Goal: Task Accomplishment & Management: Use online tool/utility

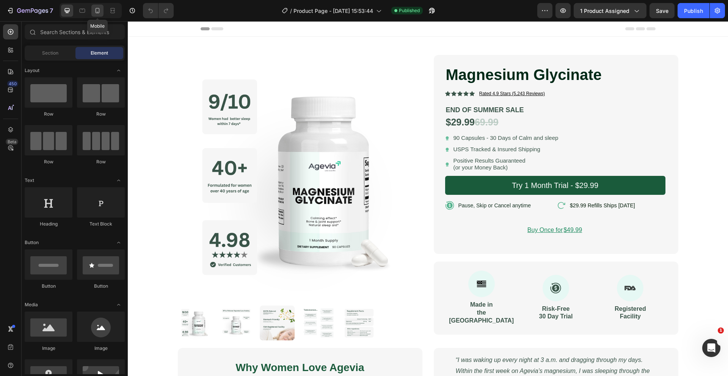
click at [96, 8] on icon at bounding box center [98, 11] width 8 height 8
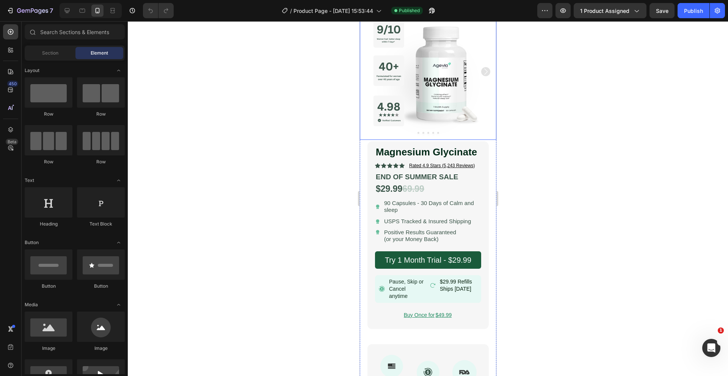
scroll to position [64, 0]
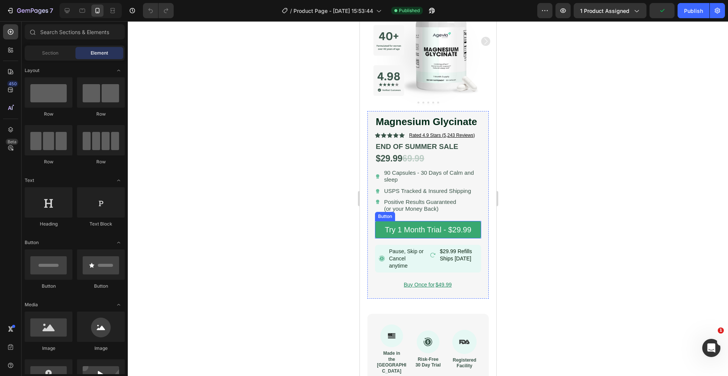
click at [377, 229] on link "Try 1 Month Trial - $29.99" at bounding box center [428, 229] width 106 height 17
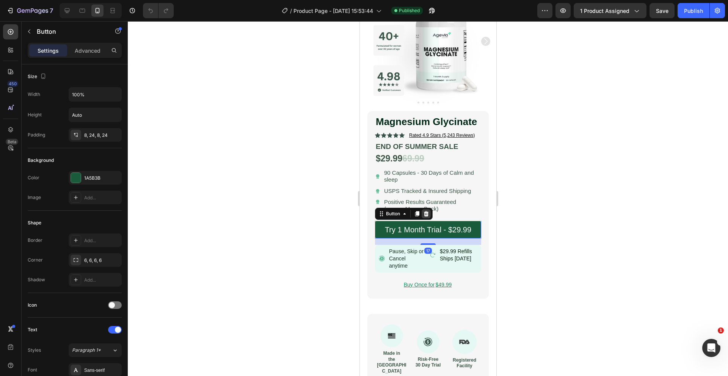
click at [429, 213] on div at bounding box center [425, 213] width 9 height 9
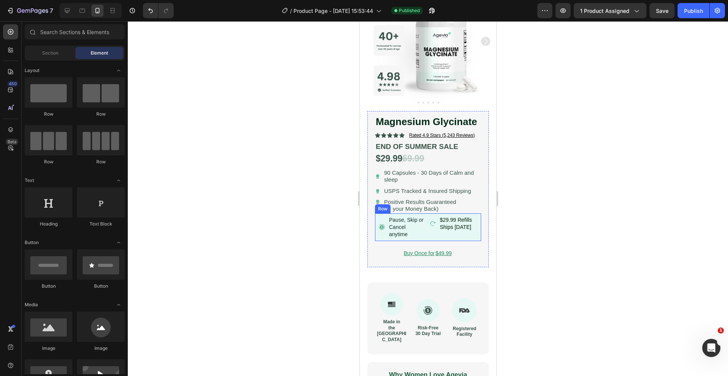
click at [376, 217] on div "Pause, Skip or Cancel anytime Item List $29.99 Refills Ships [DATE] Item List R…" at bounding box center [428, 227] width 106 height 28
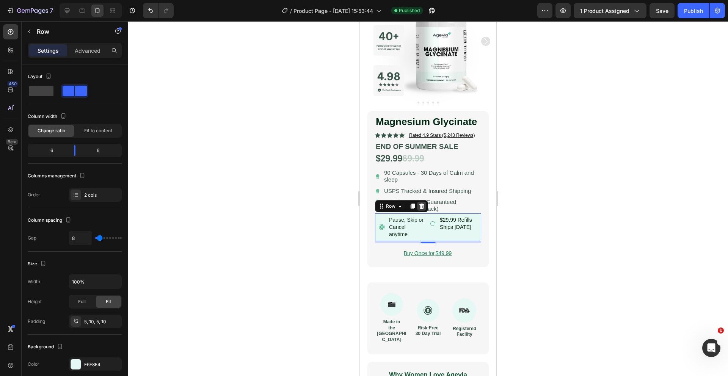
click at [420, 204] on icon at bounding box center [421, 206] width 6 height 6
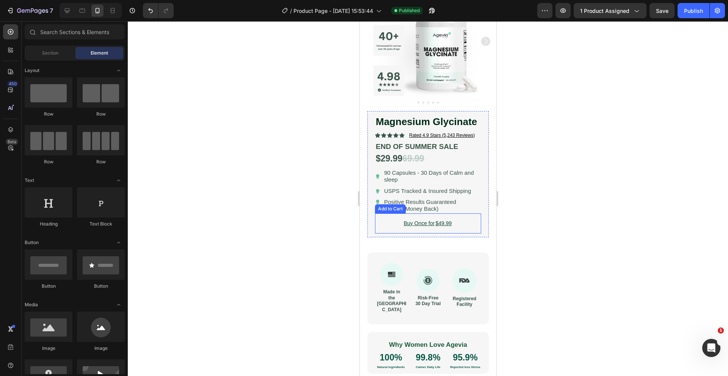
click at [396, 224] on button "Buy Once for $49.99" at bounding box center [428, 223] width 106 height 20
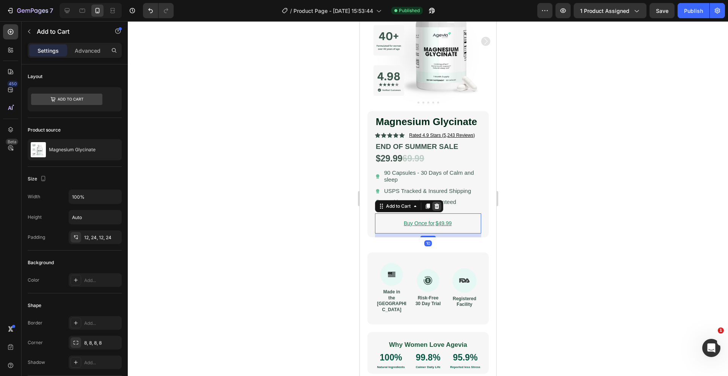
click at [438, 208] on icon at bounding box center [436, 206] width 5 height 5
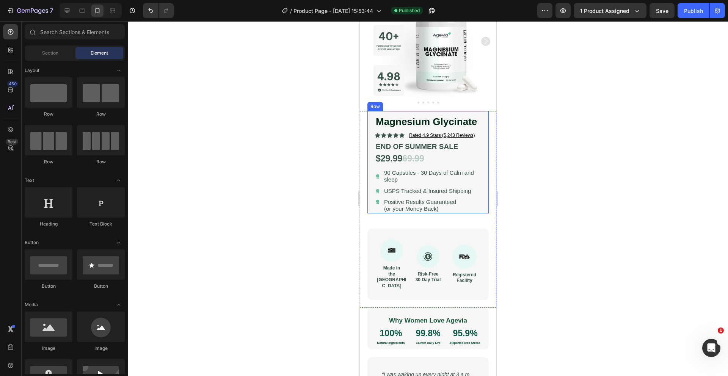
click at [288, 186] on div at bounding box center [428, 198] width 600 height 355
click at [55, 50] on span "Section" at bounding box center [50, 53] width 16 height 7
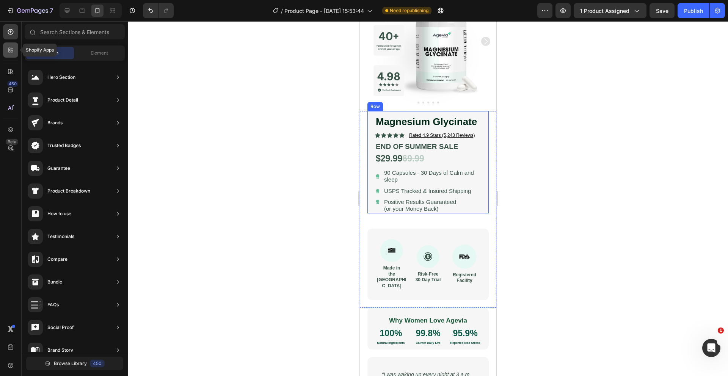
click at [11, 56] on div at bounding box center [10, 49] width 15 height 15
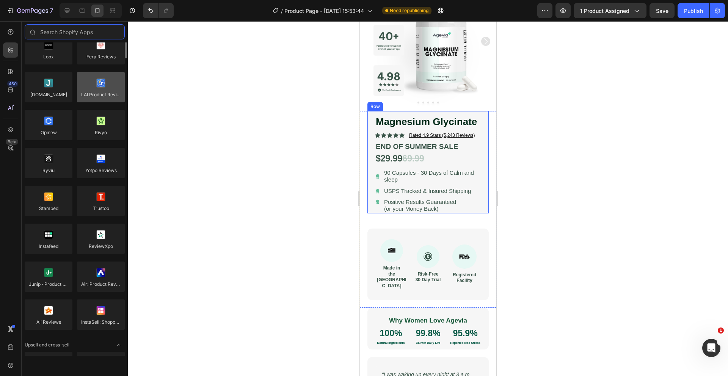
scroll to position [0, 0]
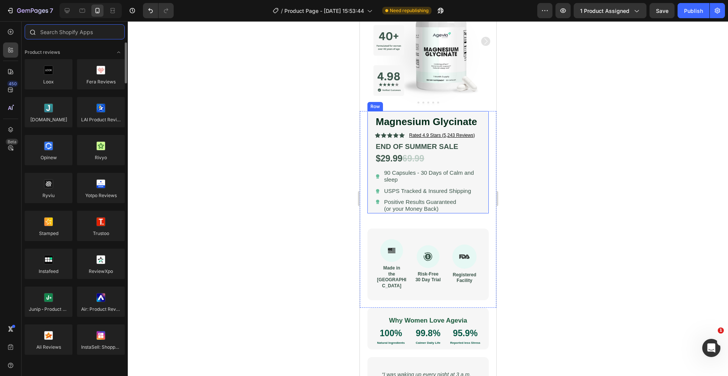
click at [80, 33] on input "text" at bounding box center [75, 31] width 100 height 15
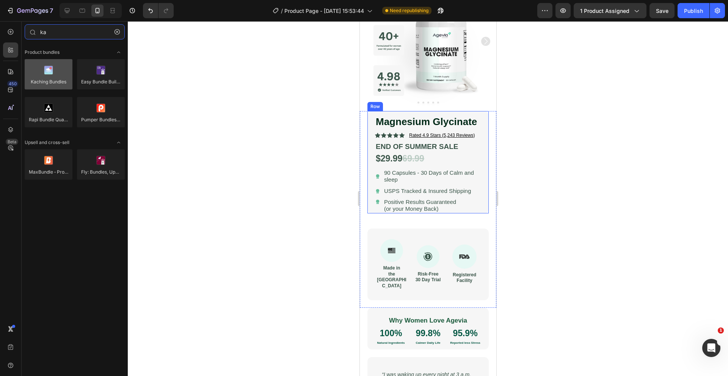
type input "ka"
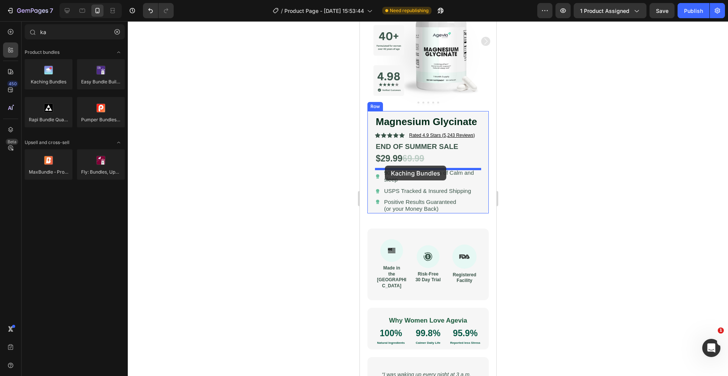
drag, startPoint x: 412, startPoint y: 90, endPoint x: 384, endPoint y: 166, distance: 80.5
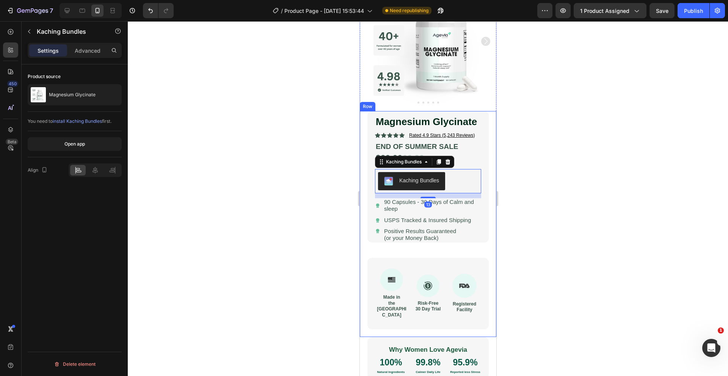
click at [327, 186] on div at bounding box center [428, 198] width 600 height 355
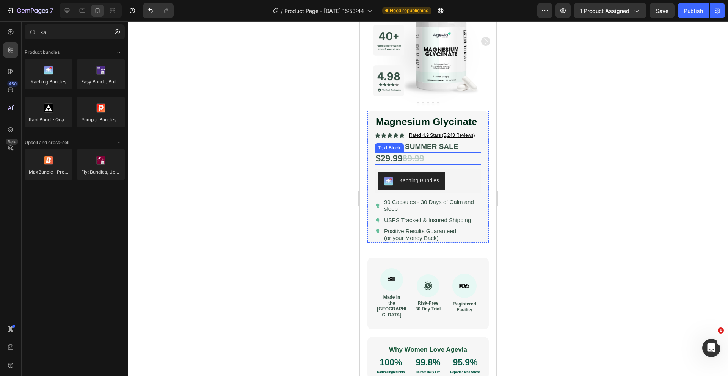
click at [399, 155] on strong "$29.99" at bounding box center [388, 159] width 27 height 10
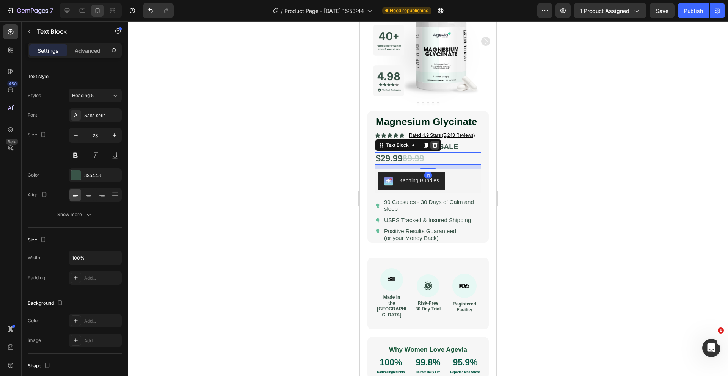
click at [436, 146] on icon at bounding box center [434, 145] width 6 height 6
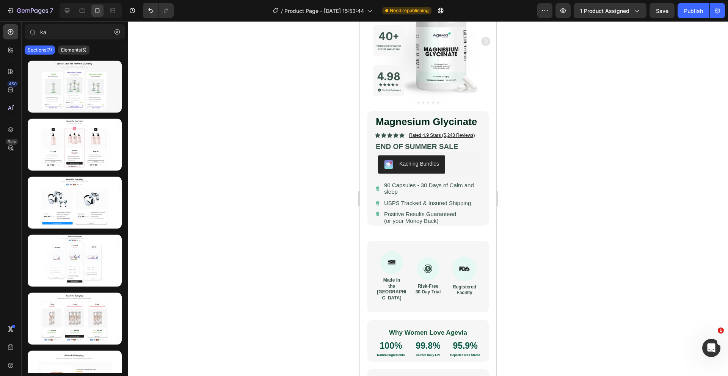
click at [429, 146] on strong "END OF SUMMER SALE" at bounding box center [416, 147] width 82 height 8
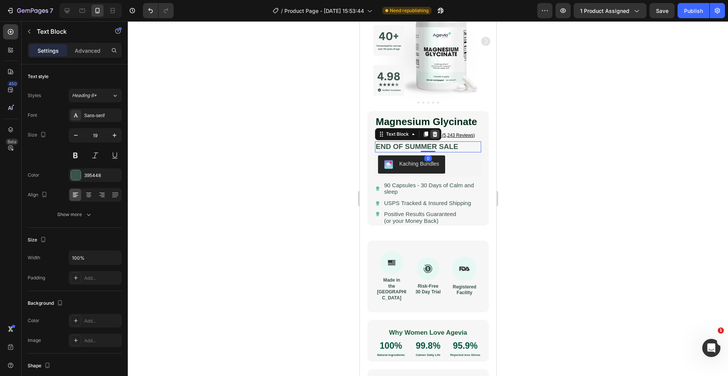
click at [434, 131] on icon at bounding box center [434, 134] width 6 height 6
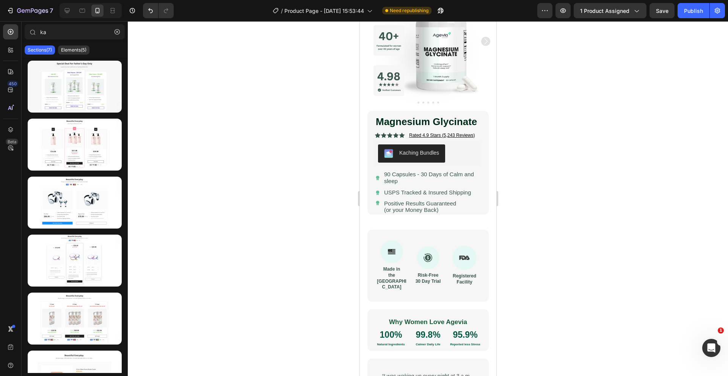
click at [345, 159] on div at bounding box center [428, 198] width 600 height 355
click at [658, 16] on button "Save" at bounding box center [661, 10] width 25 height 15
click at [689, 12] on div "Publish" at bounding box center [693, 11] width 19 height 8
click at [435, 12] on icon "button" at bounding box center [432, 11] width 8 height 8
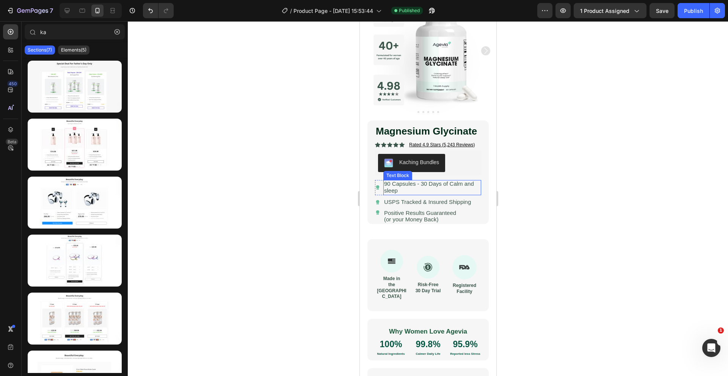
scroll to position [49, 0]
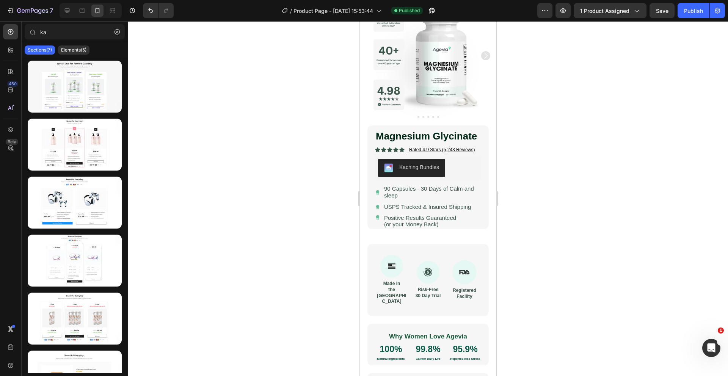
click at [296, 174] on div at bounding box center [428, 198] width 600 height 355
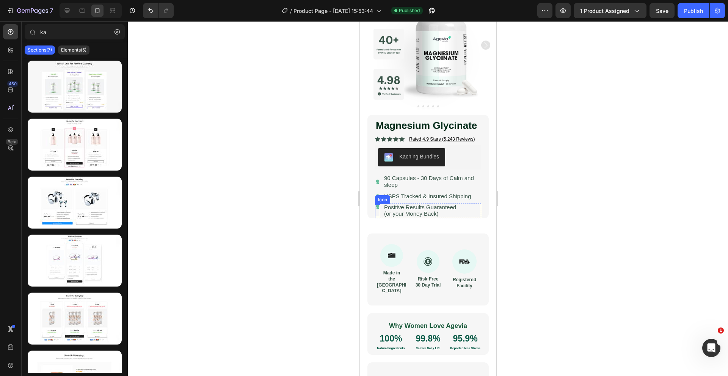
click at [375, 214] on div at bounding box center [377, 210] width 5 height 13
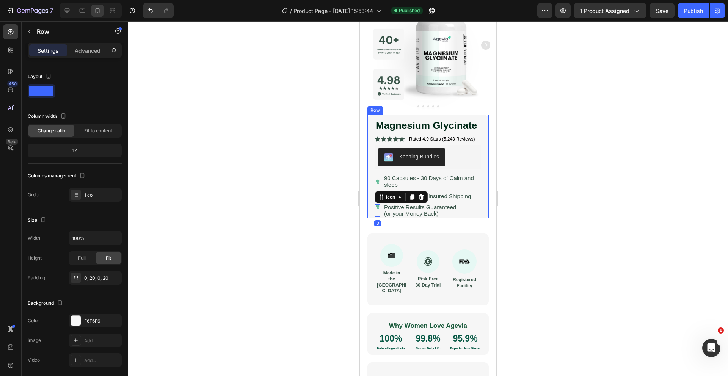
click at [370, 214] on div "Magnesium Glycinate Product Title Icon Icon Icon Icon Icon Icon List Rated 4.9 …" at bounding box center [427, 166] width 121 height 103
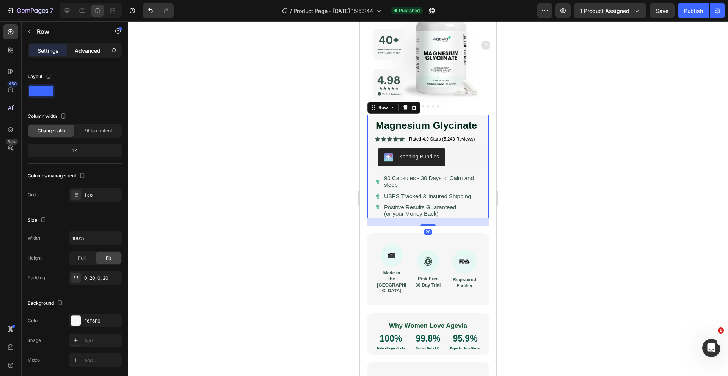
click at [90, 53] on p "Advanced" at bounding box center [88, 51] width 26 height 8
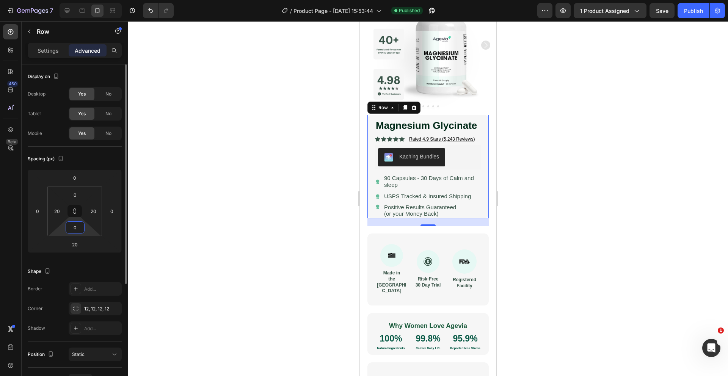
click at [78, 231] on input "0" at bounding box center [74, 227] width 15 height 11
type input "20"
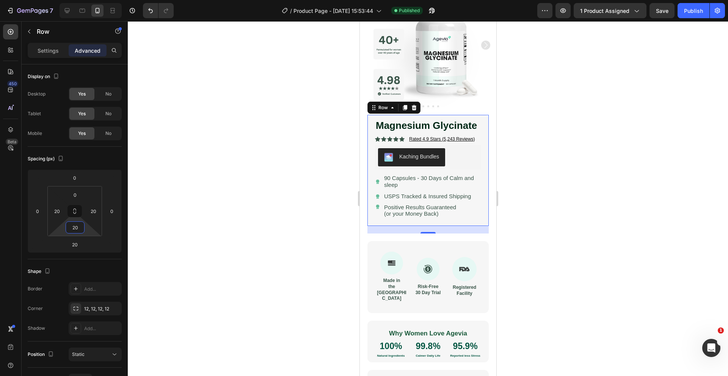
click at [216, 244] on div at bounding box center [428, 198] width 600 height 355
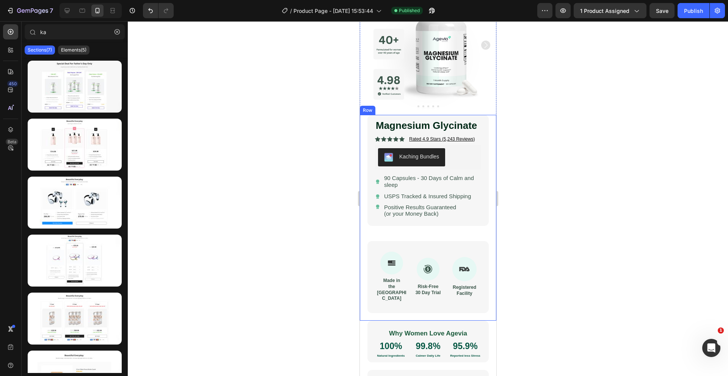
click at [272, 169] on div at bounding box center [428, 198] width 600 height 355
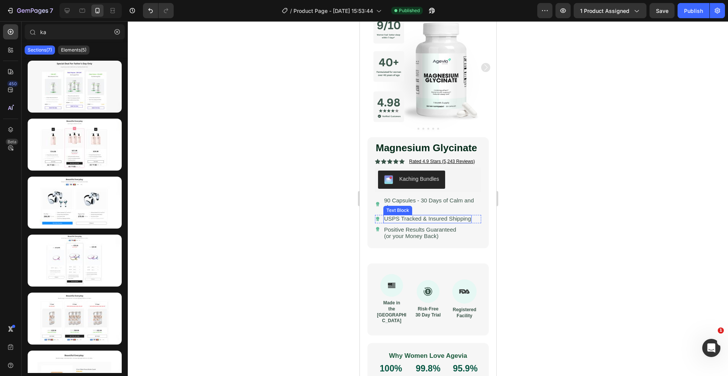
scroll to position [35, 0]
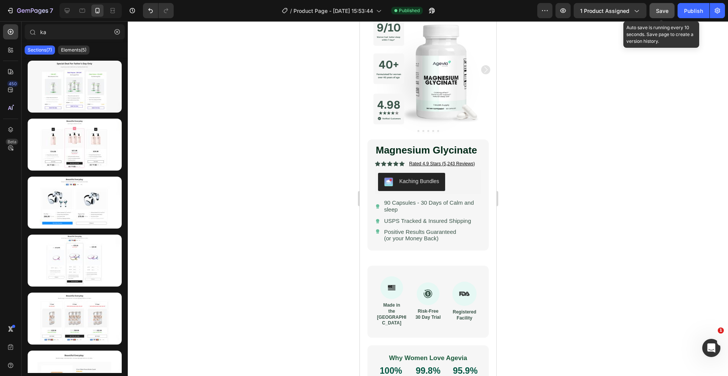
click at [662, 11] on span "Save" at bounding box center [662, 11] width 13 height 6
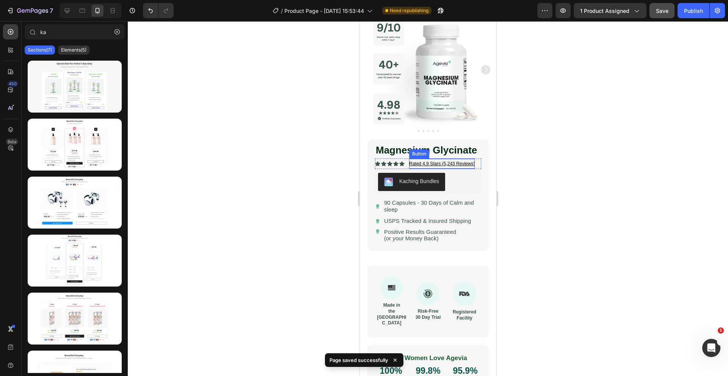
click at [425, 164] on u "Rated 4.9 Stars (5,243 Reviews)" at bounding box center [442, 163] width 66 height 5
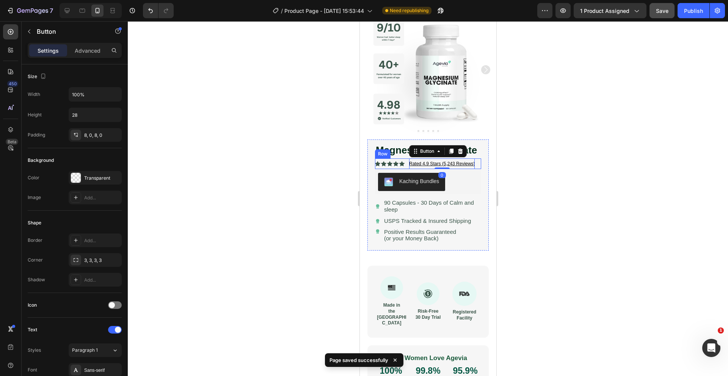
click at [338, 149] on div at bounding box center [428, 198] width 600 height 355
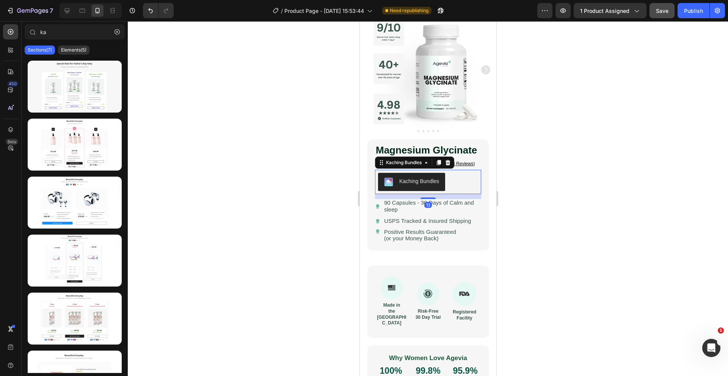
click at [471, 182] on div "Kaching Bundles" at bounding box center [428, 182] width 100 height 18
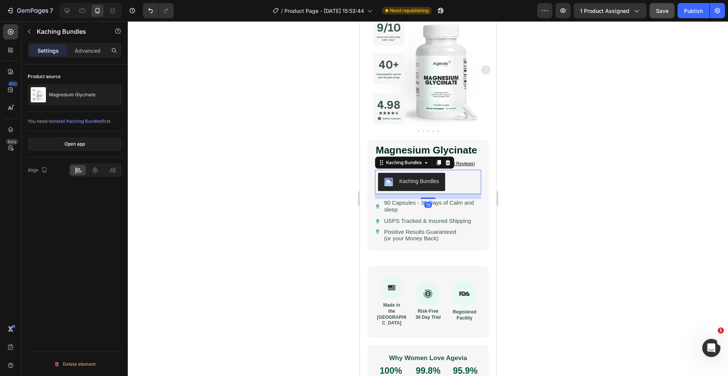
click at [284, 201] on div at bounding box center [428, 198] width 600 height 355
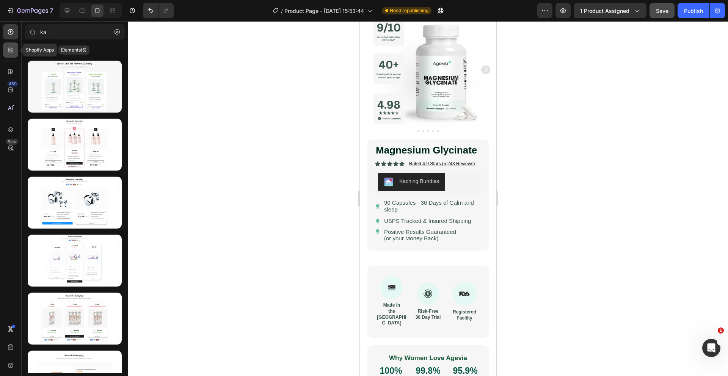
click at [11, 50] on icon at bounding box center [12, 51] width 2 height 2
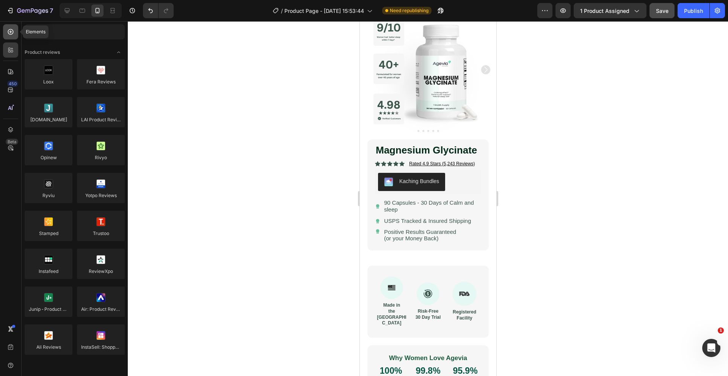
click at [11, 35] on icon at bounding box center [11, 32] width 8 height 8
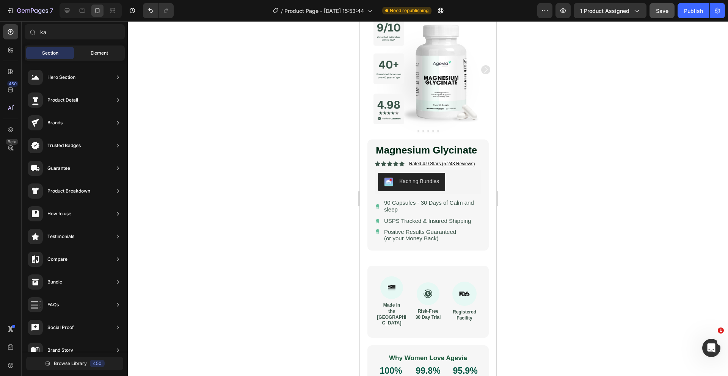
click at [104, 53] on span "Element" at bounding box center [99, 53] width 17 height 7
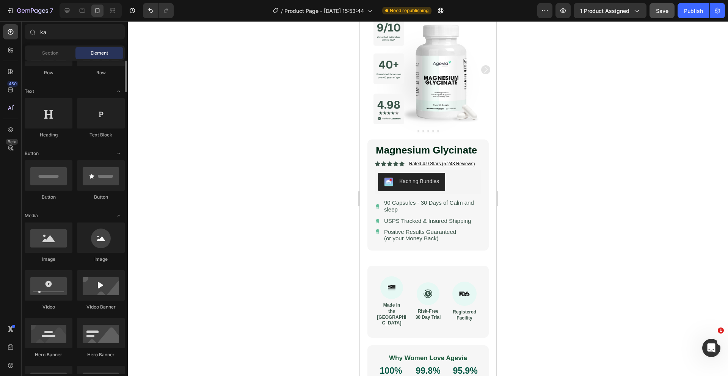
scroll to position [94, 0]
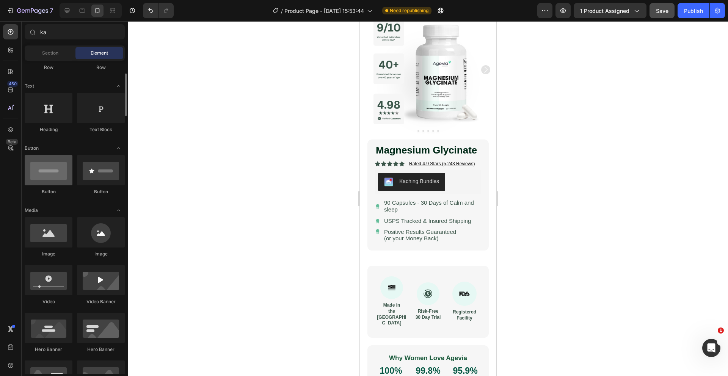
click at [53, 174] on div at bounding box center [49, 170] width 48 height 30
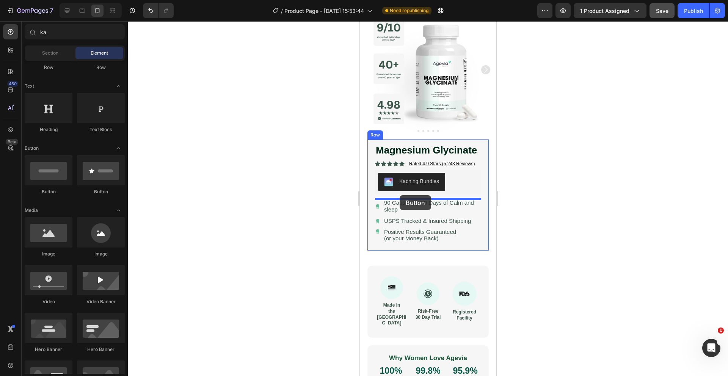
drag, startPoint x: 412, startPoint y: 195, endPoint x: 399, endPoint y: 195, distance: 12.9
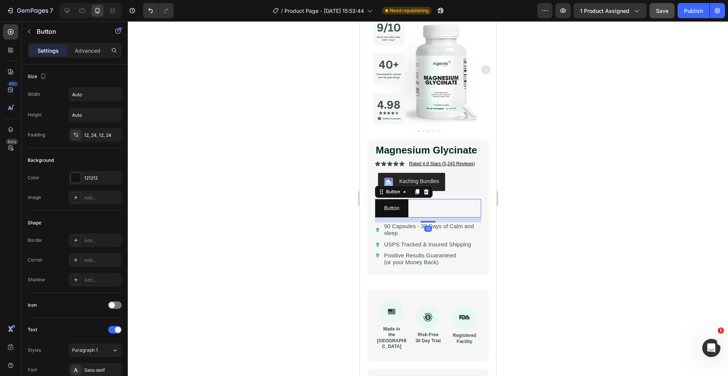
click at [272, 219] on div at bounding box center [428, 198] width 600 height 355
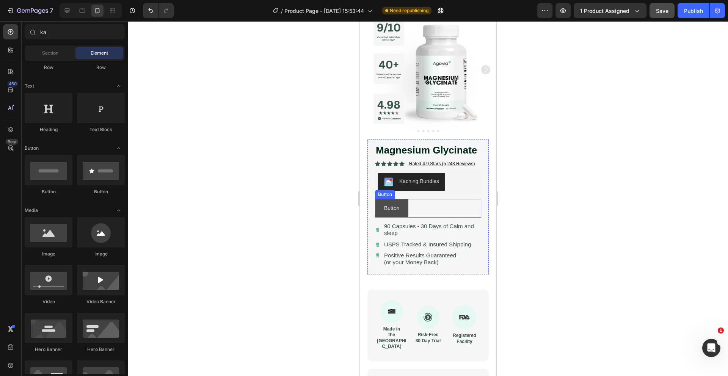
click at [401, 210] on button "Button" at bounding box center [391, 208] width 33 height 19
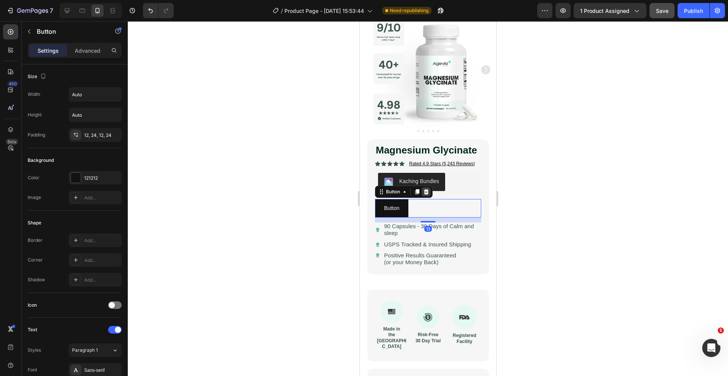
click at [427, 190] on icon at bounding box center [425, 191] width 5 height 5
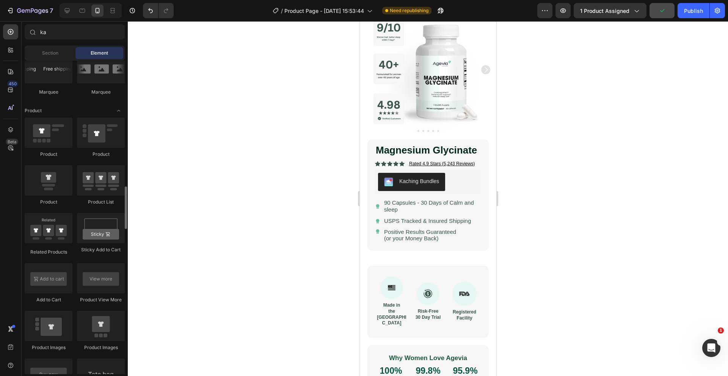
scroll to position [926, 0]
drag, startPoint x: 405, startPoint y: 306, endPoint x: 393, endPoint y: 197, distance: 109.4
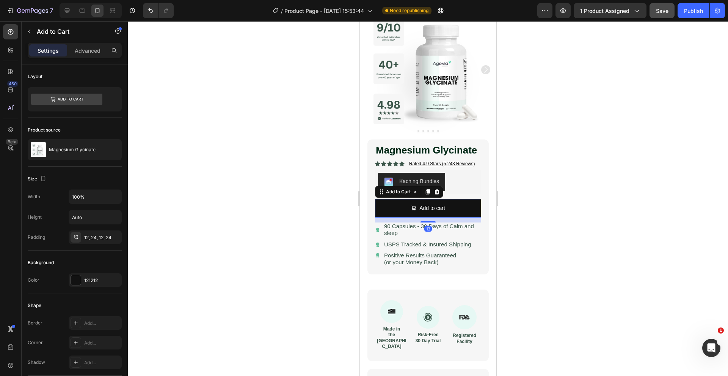
click at [313, 205] on div at bounding box center [428, 198] width 600 height 355
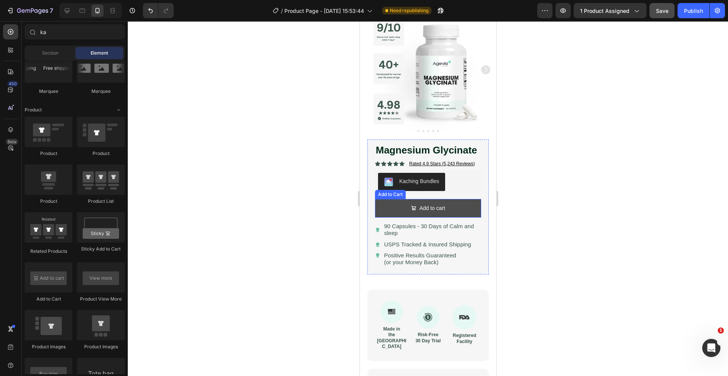
click at [385, 209] on button "Add to cart" at bounding box center [428, 208] width 106 height 19
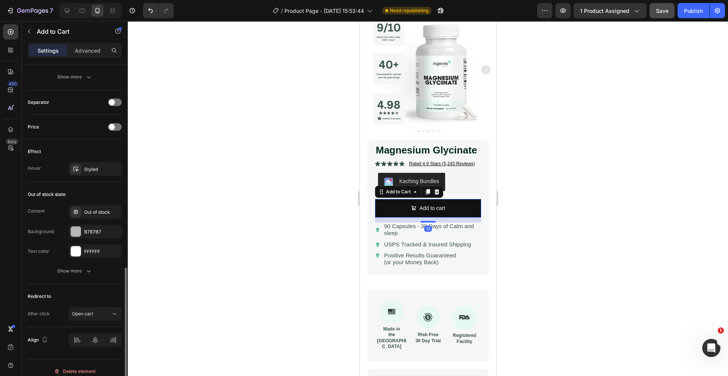
scroll to position [539, 0]
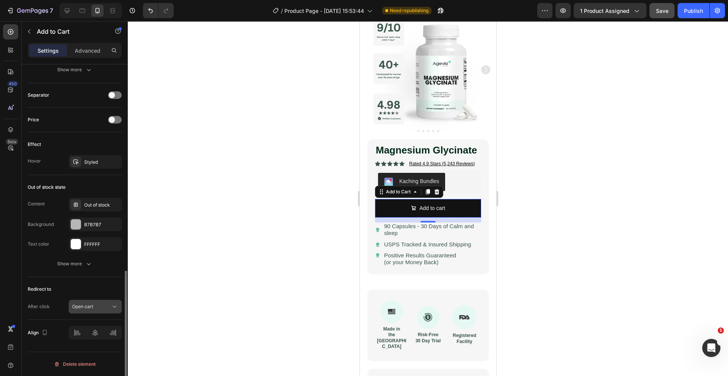
click at [95, 311] on button "Open cart" at bounding box center [95, 307] width 53 height 14
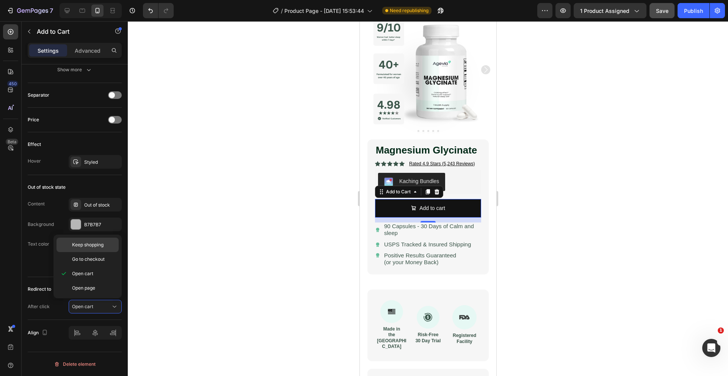
click at [91, 248] on span "Keep shopping" at bounding box center [87, 244] width 31 height 7
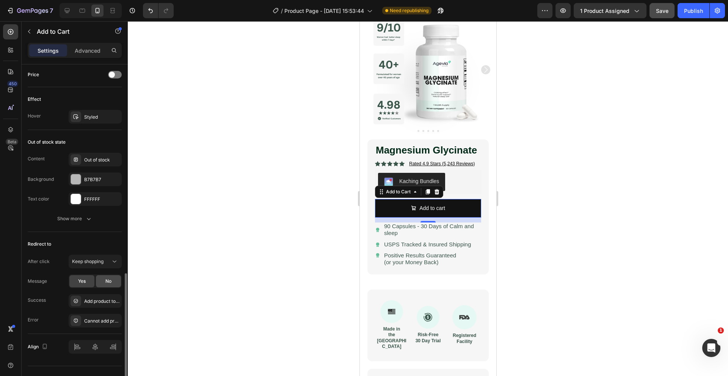
click at [105, 276] on div "No" at bounding box center [108, 281] width 25 height 12
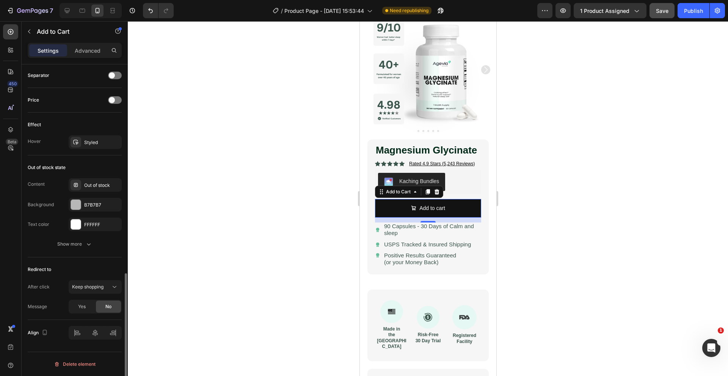
scroll to position [559, 0]
click at [85, 309] on span "Yes" at bounding box center [82, 306] width 8 height 7
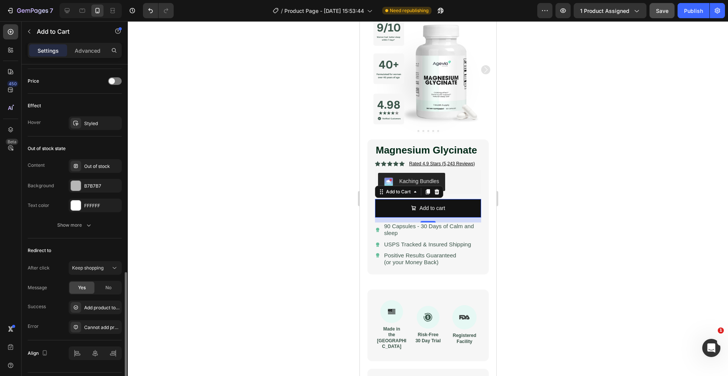
scroll to position [598, 0]
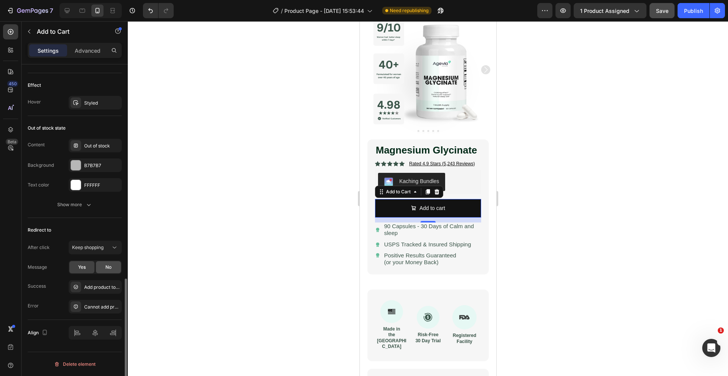
click at [110, 271] on div "No" at bounding box center [108, 267] width 25 height 12
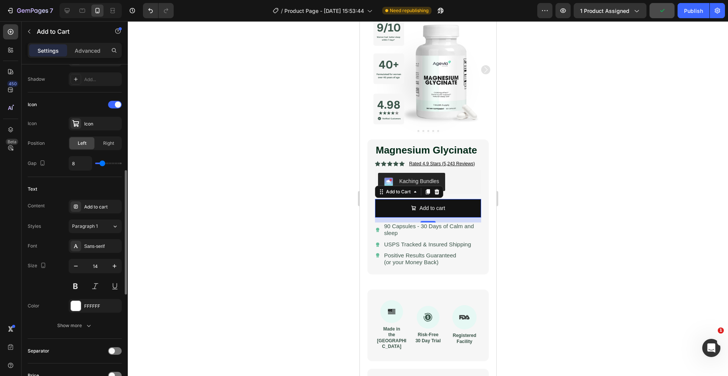
scroll to position [283, 0]
click at [94, 205] on div "Add to cart" at bounding box center [102, 207] width 36 height 7
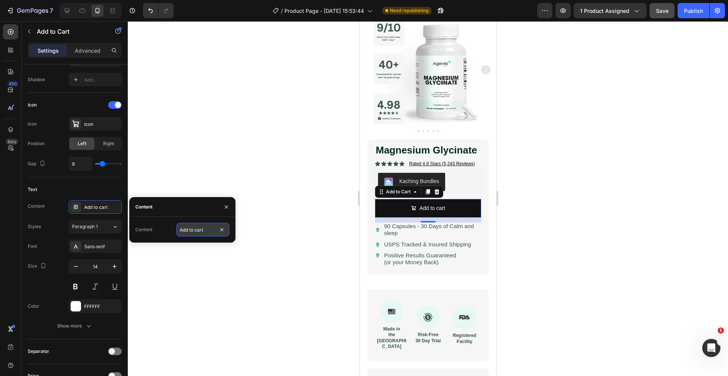
click at [206, 229] on input "Add to cart" at bounding box center [202, 230] width 53 height 14
type input "Claim Offer"
click at [112, 265] on icon "button" at bounding box center [115, 267] width 8 height 8
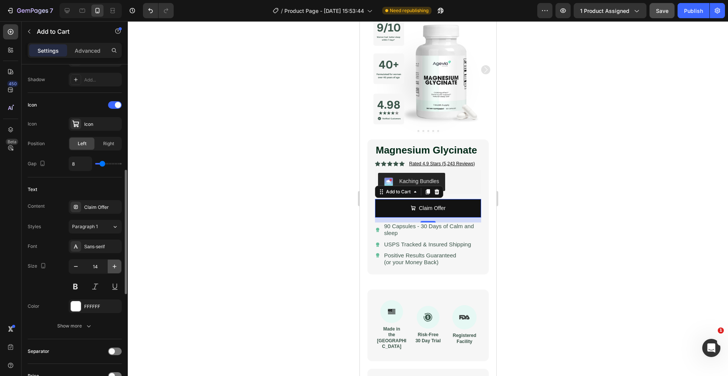
click at [112, 265] on icon "button" at bounding box center [115, 267] width 8 height 8
click at [116, 266] on icon "button" at bounding box center [115, 267] width 8 height 8
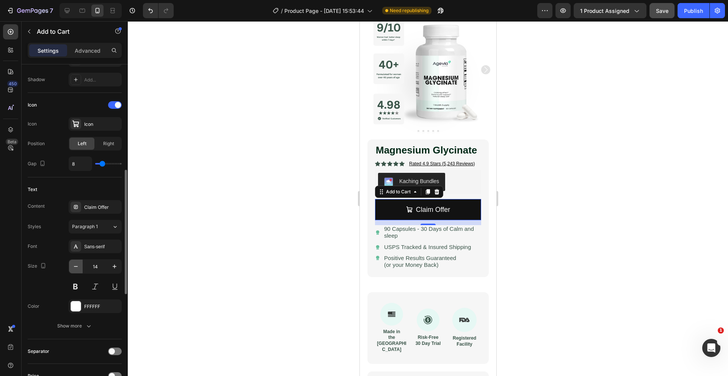
click at [78, 268] on icon "button" at bounding box center [76, 267] width 8 height 8
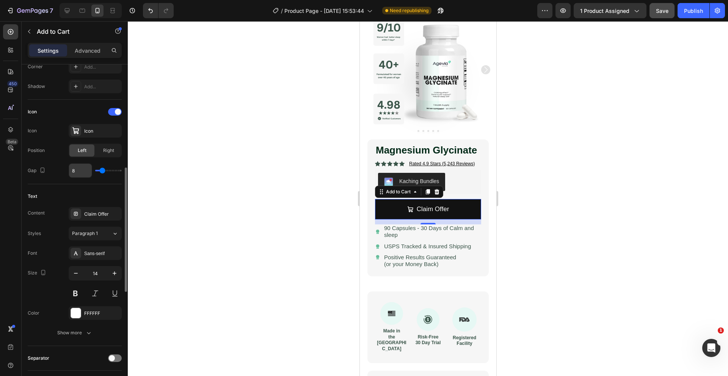
scroll to position [271, 0]
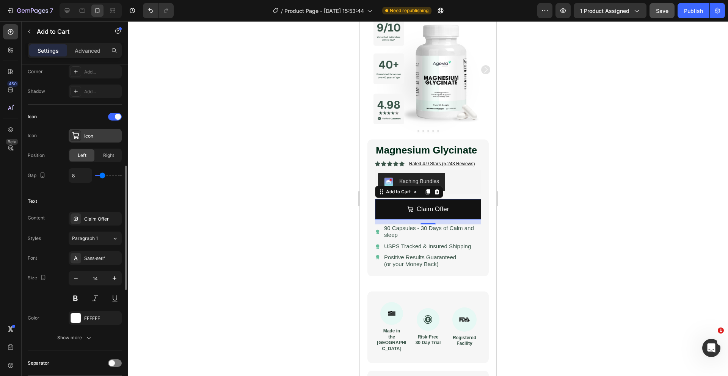
click at [96, 135] on div "Icon" at bounding box center [102, 136] width 36 height 7
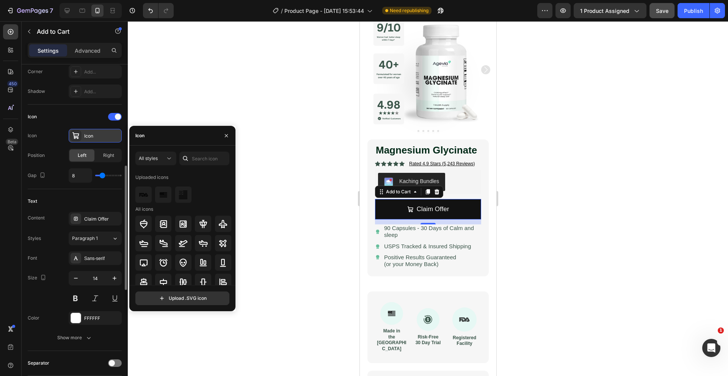
click at [96, 135] on div "Icon" at bounding box center [102, 136] width 36 height 7
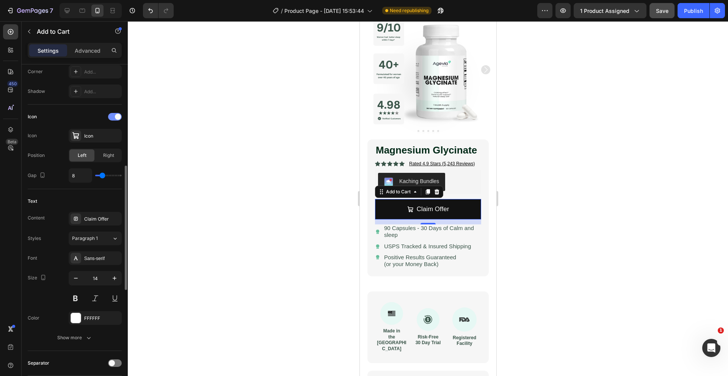
click at [114, 116] on div at bounding box center [115, 117] width 14 height 8
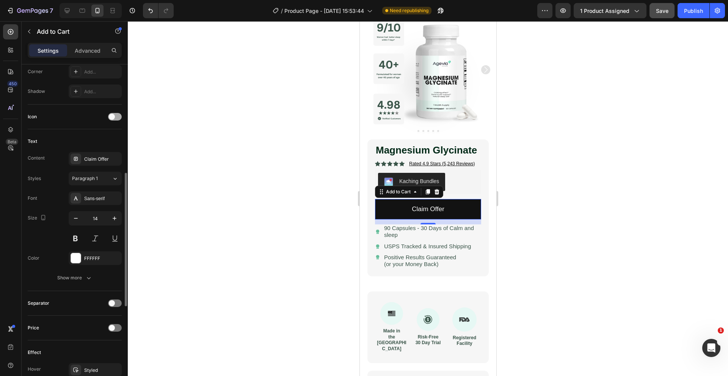
click at [114, 116] on span at bounding box center [112, 117] width 6 height 6
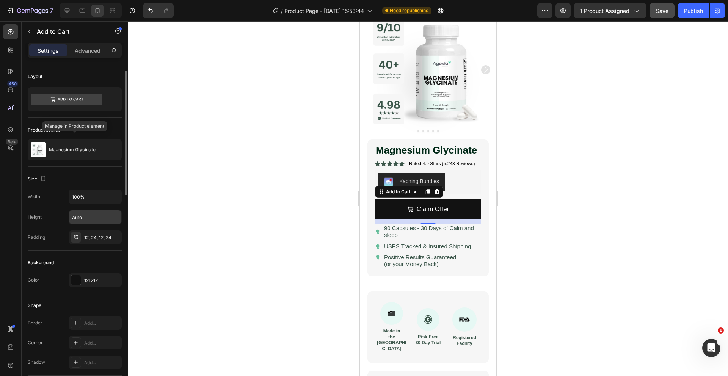
scroll to position [8, 0]
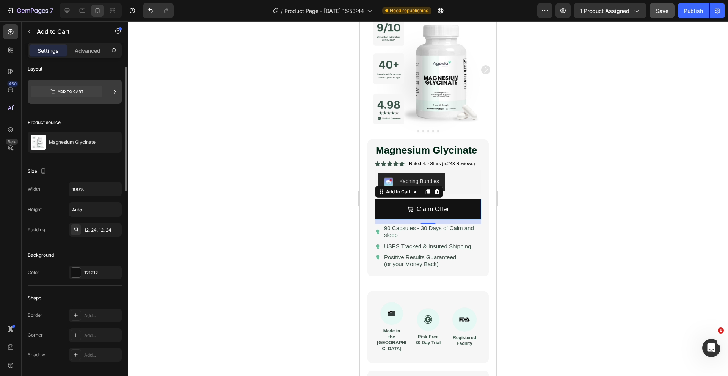
click at [78, 95] on icon at bounding box center [66, 91] width 71 height 11
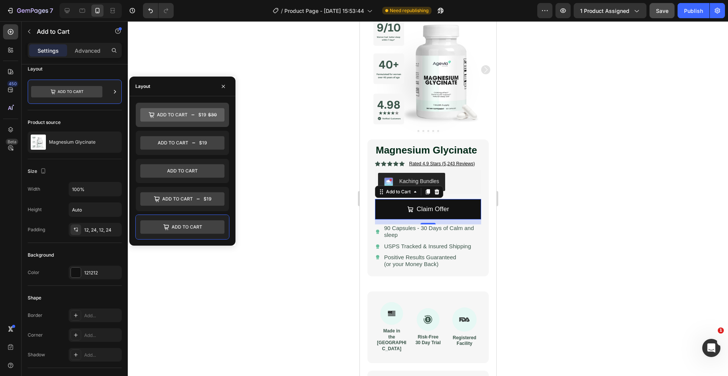
click at [178, 113] on icon at bounding box center [182, 115] width 84 height 14
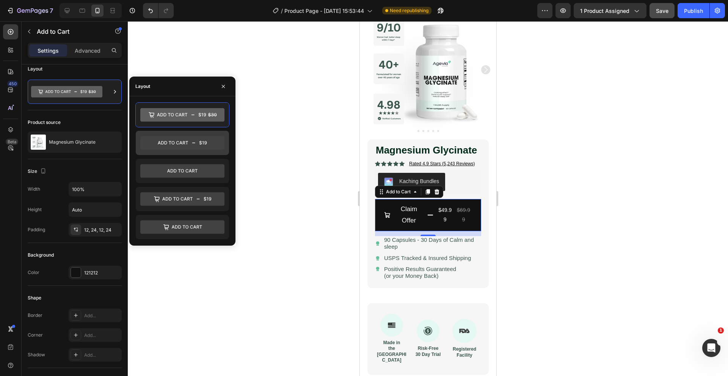
click at [180, 142] on icon at bounding box center [182, 143] width 84 height 14
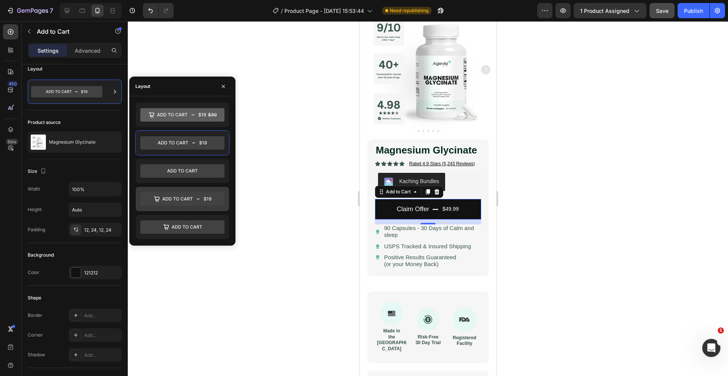
click at [176, 203] on icon at bounding box center [182, 199] width 84 height 14
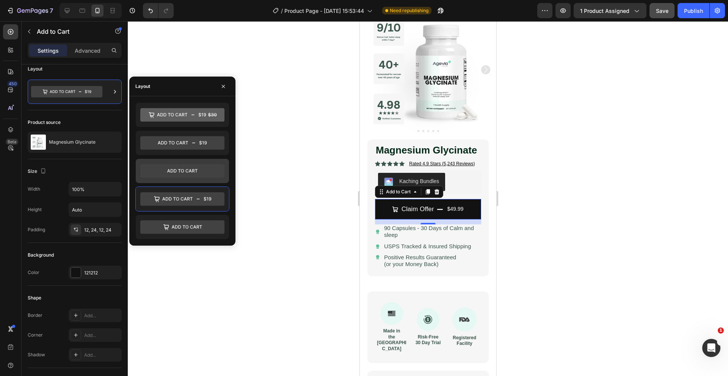
click at [177, 176] on icon at bounding box center [182, 171] width 84 height 14
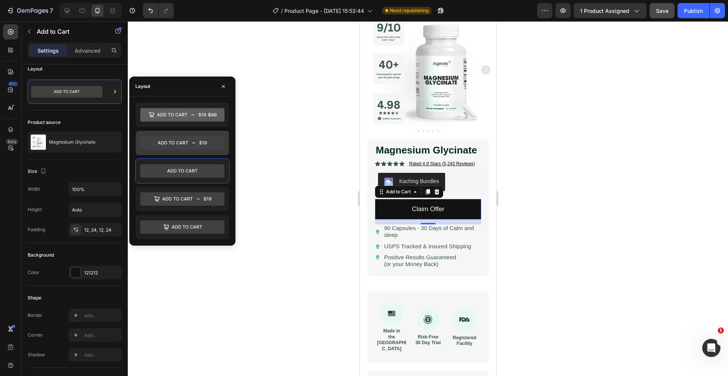
click at [174, 145] on icon at bounding box center [182, 143] width 84 height 14
click at [303, 246] on div at bounding box center [428, 198] width 600 height 355
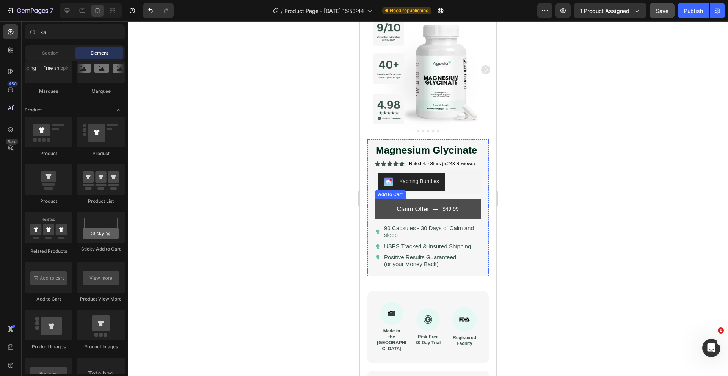
click at [390, 207] on button "Claim Offer $49.99" at bounding box center [428, 209] width 106 height 21
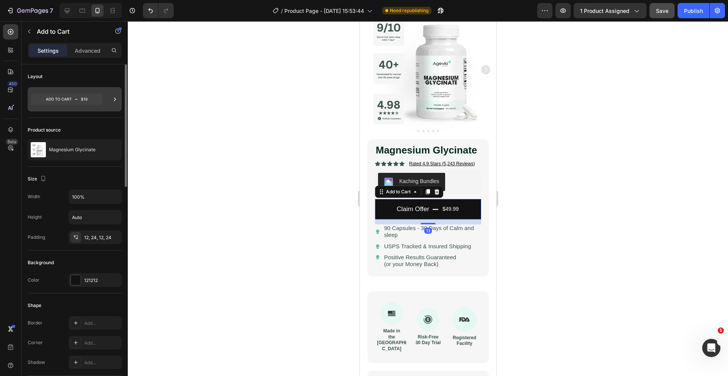
click at [63, 94] on icon at bounding box center [66, 99] width 71 height 11
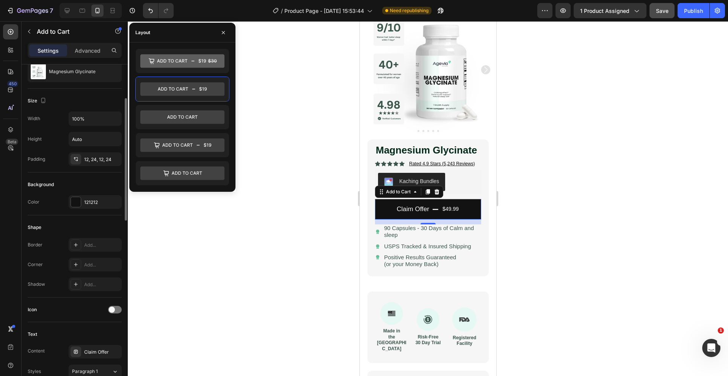
scroll to position [77, 0]
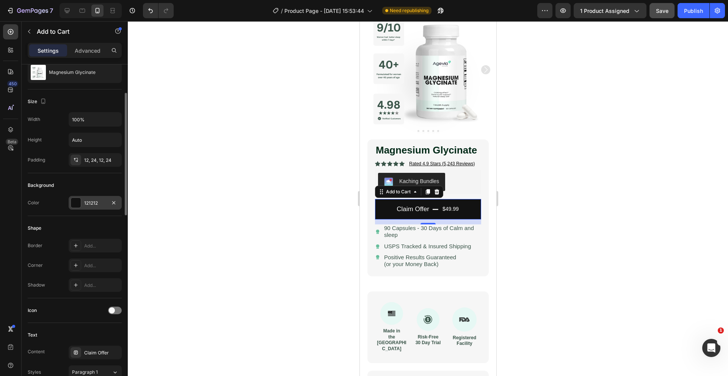
click at [77, 199] on div at bounding box center [76, 203] width 10 height 10
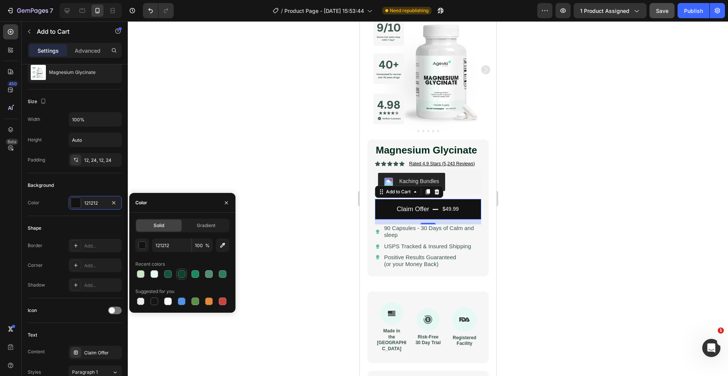
click at [178, 275] on div at bounding box center [182, 274] width 8 height 8
click at [169, 274] on div at bounding box center [168, 274] width 8 height 8
click at [208, 275] on div at bounding box center [209, 274] width 8 height 8
click at [194, 276] on div at bounding box center [195, 274] width 8 height 8
click at [227, 274] on div at bounding box center [222, 274] width 9 height 9
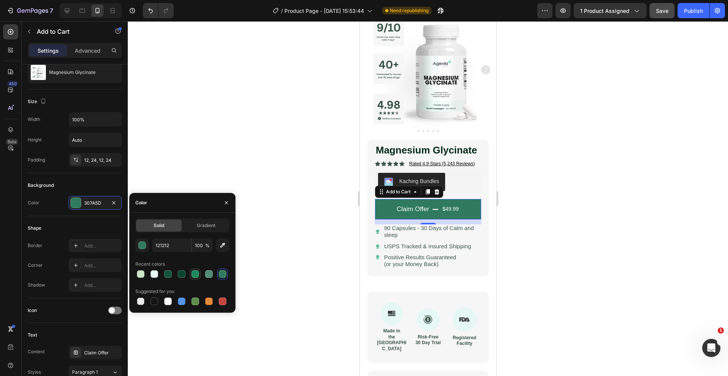
click at [196, 275] on div at bounding box center [195, 274] width 8 height 8
click at [153, 159] on div at bounding box center [428, 198] width 600 height 355
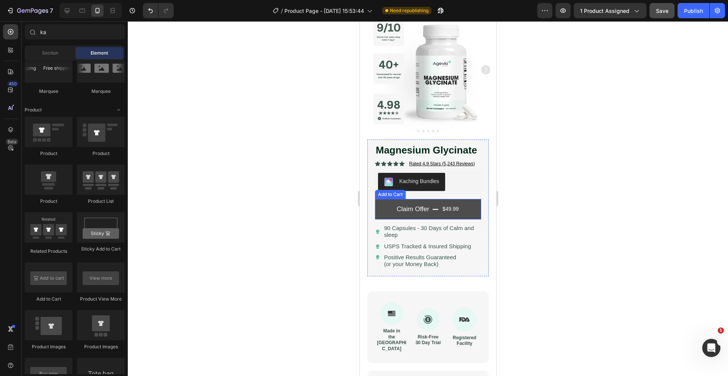
click at [383, 213] on button "Claim Offer $49.99" at bounding box center [428, 209] width 106 height 21
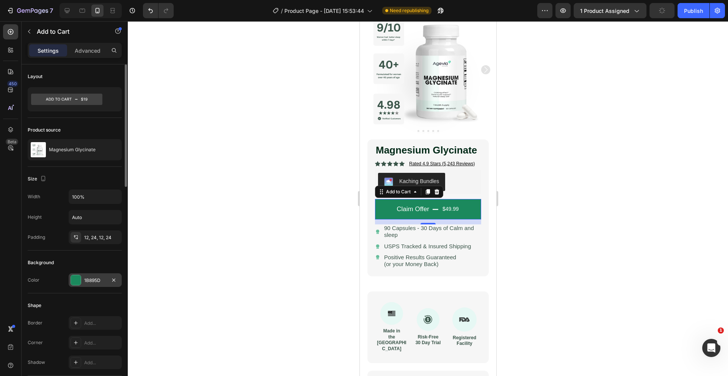
click at [94, 281] on div "1B895D" at bounding box center [95, 280] width 22 height 7
click at [61, 268] on div "Background" at bounding box center [75, 263] width 94 height 12
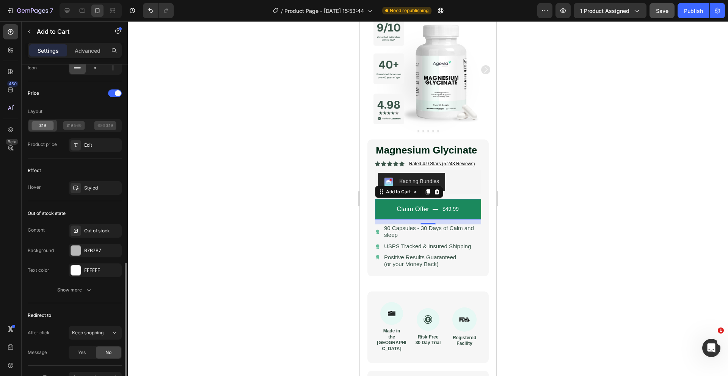
scroll to position [514, 0]
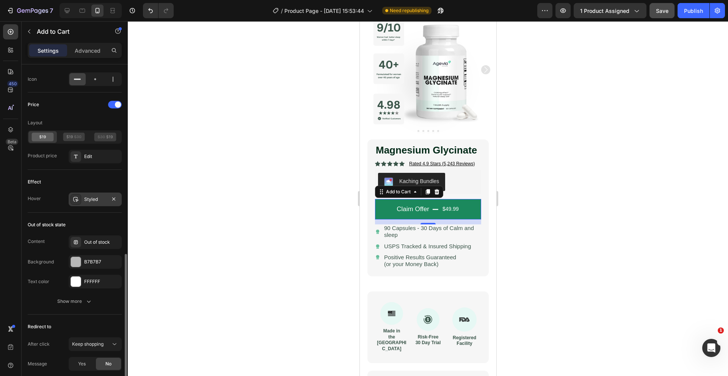
click at [91, 198] on div "Styled" at bounding box center [95, 199] width 22 height 7
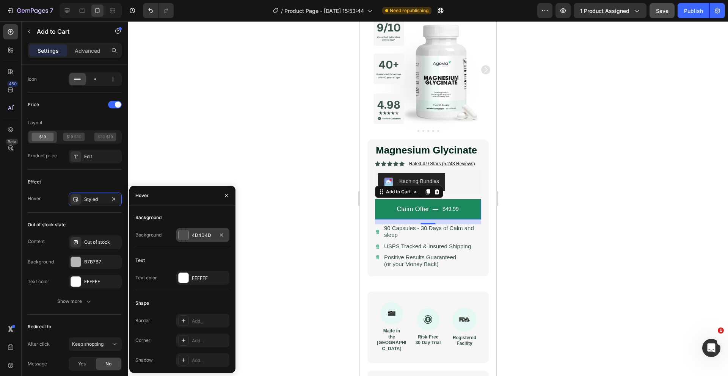
click at [200, 238] on div "4D4D4D" at bounding box center [203, 235] width 22 height 7
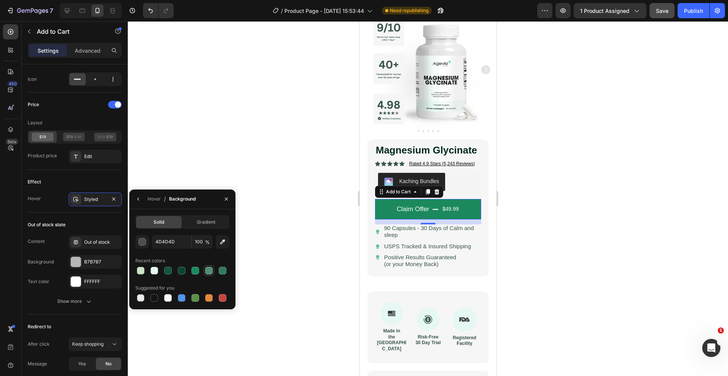
click at [210, 272] on div at bounding box center [209, 271] width 8 height 8
click at [222, 271] on div at bounding box center [223, 271] width 8 height 8
click at [161, 169] on div at bounding box center [428, 198] width 600 height 355
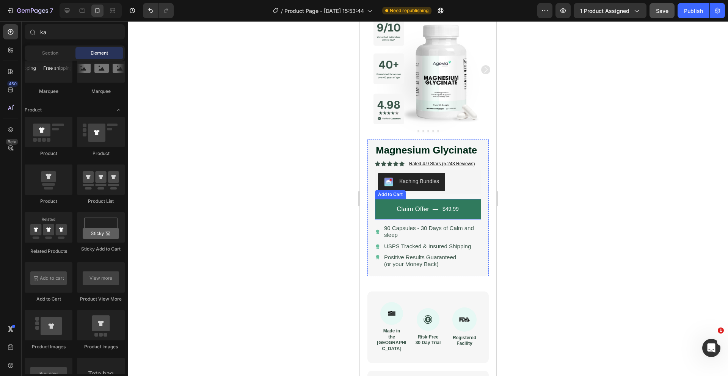
click at [380, 213] on button "Claim Offer $49.99" at bounding box center [428, 209] width 106 height 21
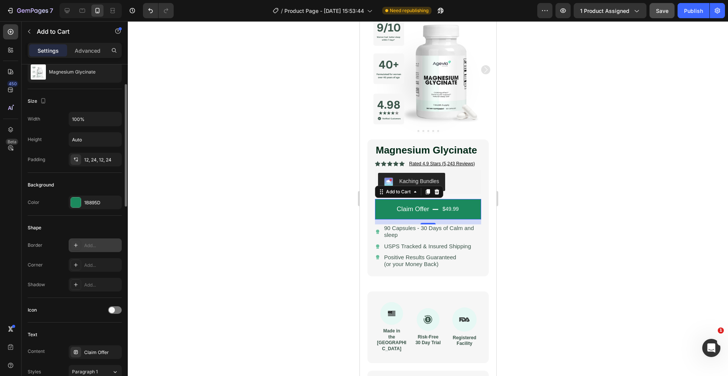
scroll to position [80, 0]
click at [94, 263] on div "Add..." at bounding box center [102, 263] width 36 height 7
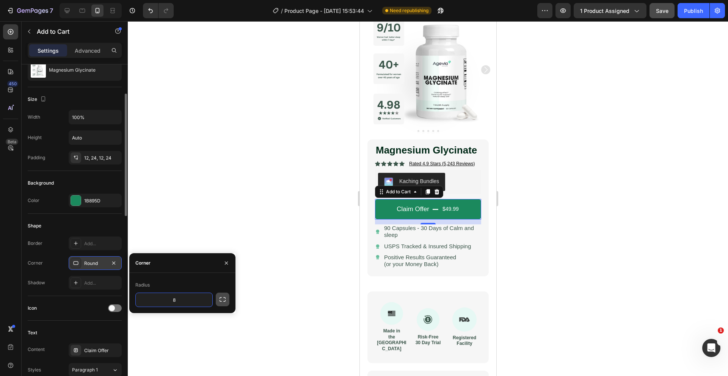
click at [223, 299] on icon "button" at bounding box center [223, 300] width 8 height 8
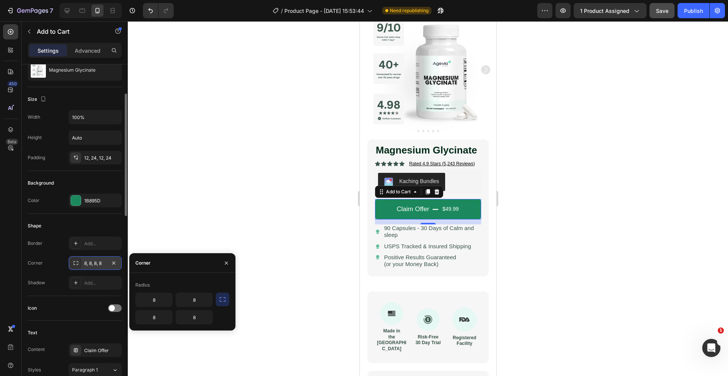
click at [216, 196] on div at bounding box center [428, 198] width 600 height 355
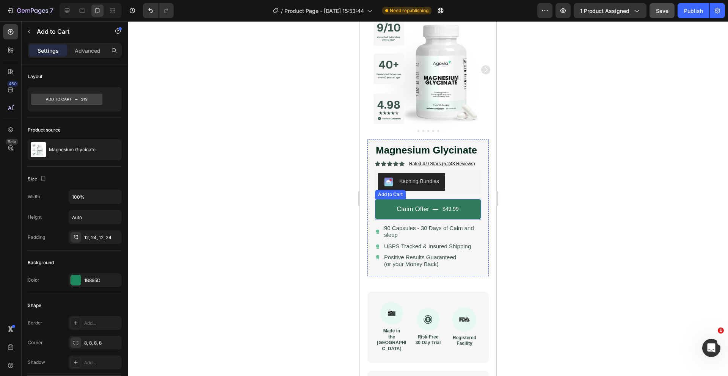
click at [392, 209] on button "Claim Offer $49.99" at bounding box center [428, 209] width 106 height 21
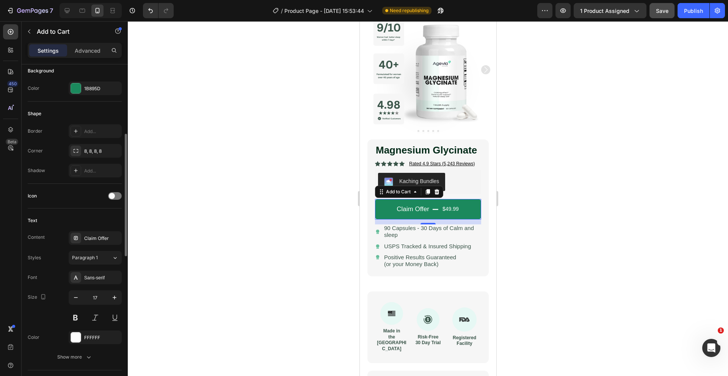
scroll to position [196, 0]
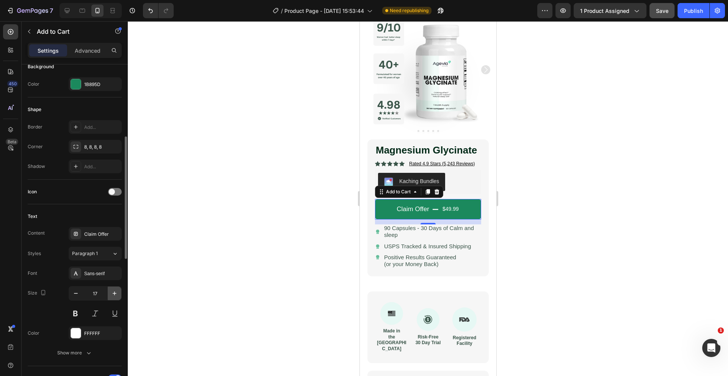
click at [114, 293] on icon "button" at bounding box center [115, 294] width 8 height 8
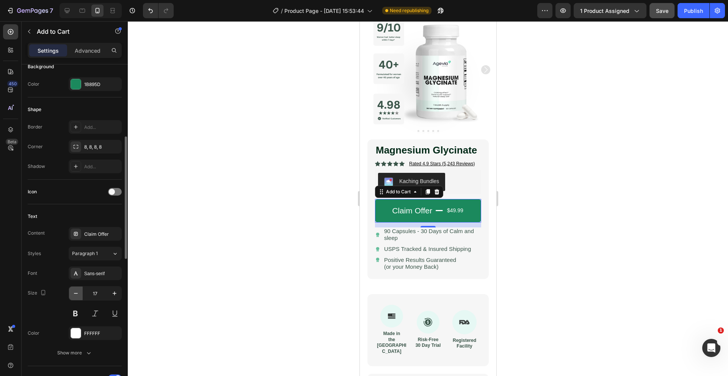
click at [76, 296] on icon "button" at bounding box center [76, 294] width 8 height 8
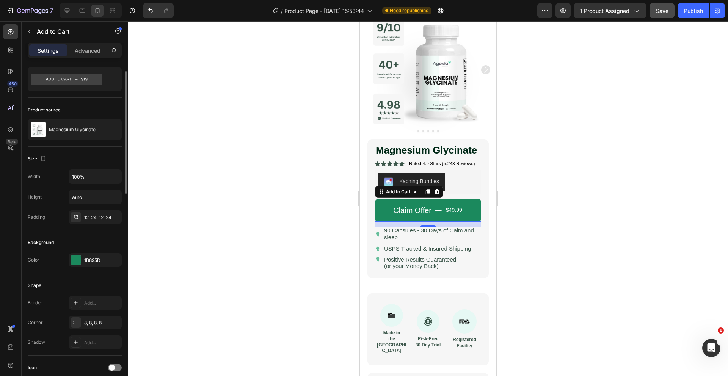
scroll to position [0, 0]
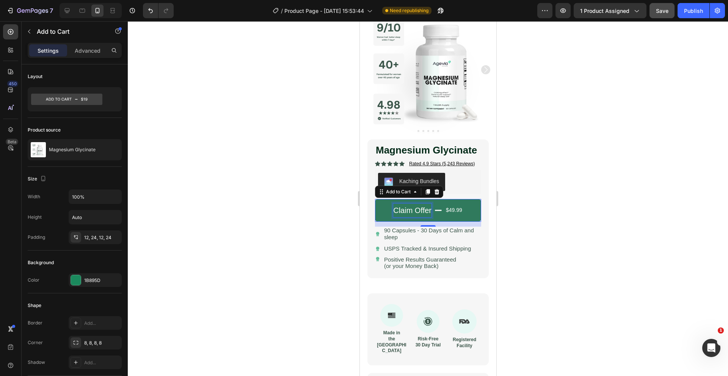
click at [458, 208] on div "$49.99" at bounding box center [454, 210] width 18 height 11
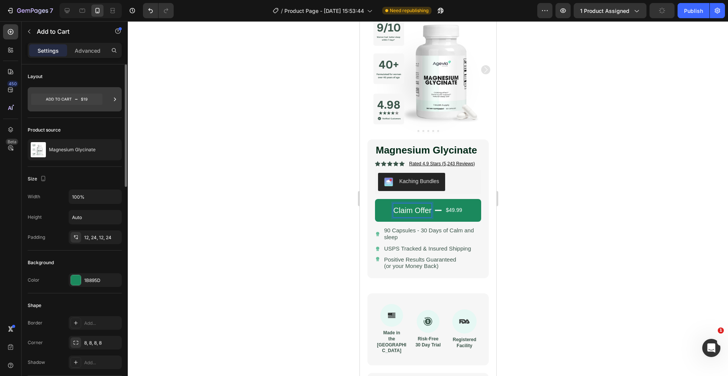
click at [80, 100] on icon at bounding box center [66, 99] width 71 height 11
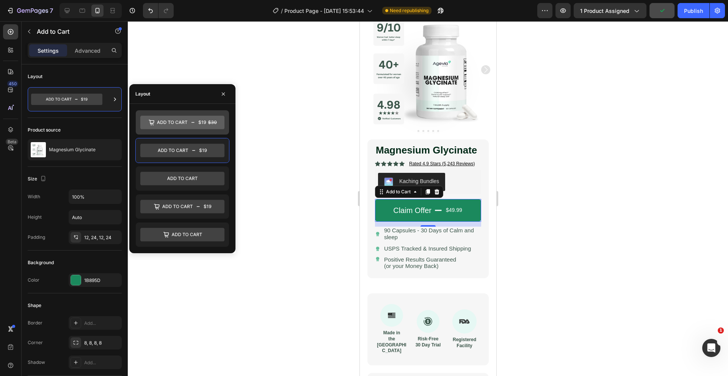
click at [186, 128] on icon at bounding box center [182, 123] width 84 height 14
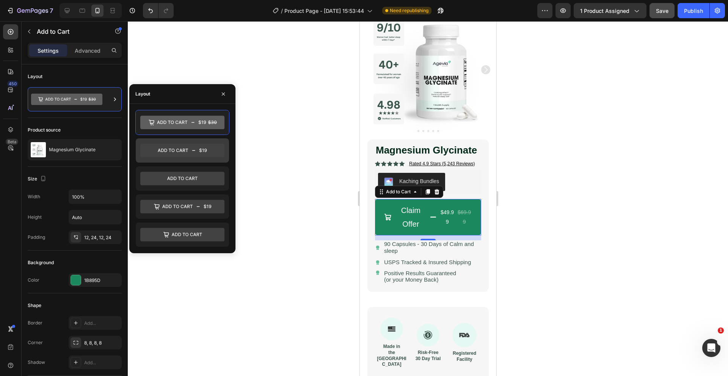
click at [178, 150] on icon at bounding box center [182, 151] width 84 height 14
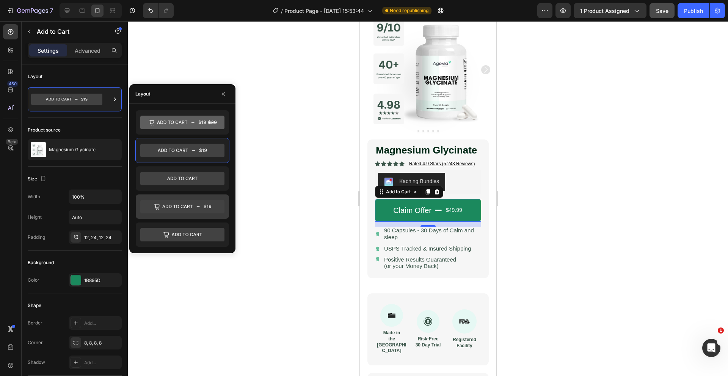
click at [182, 208] on icon at bounding box center [182, 207] width 84 height 14
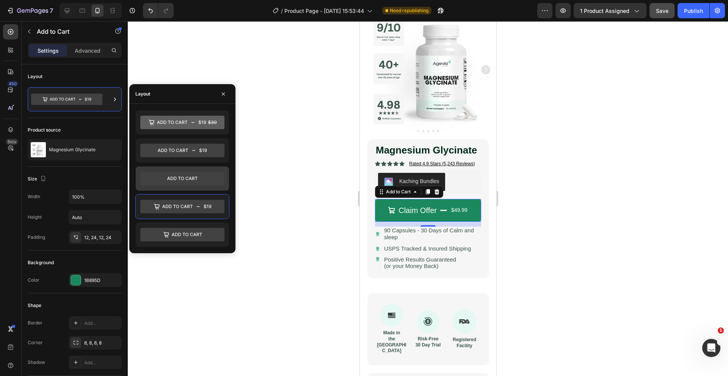
click at [174, 182] on icon at bounding box center [182, 179] width 84 height 14
click at [174, 205] on icon at bounding box center [182, 207] width 84 height 14
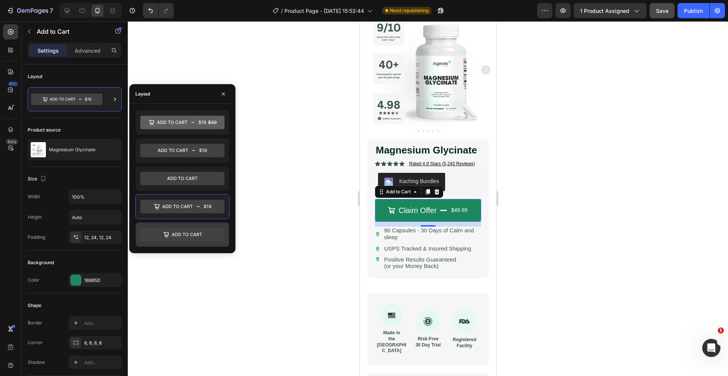
click at [176, 228] on icon at bounding box center [182, 235] width 84 height 14
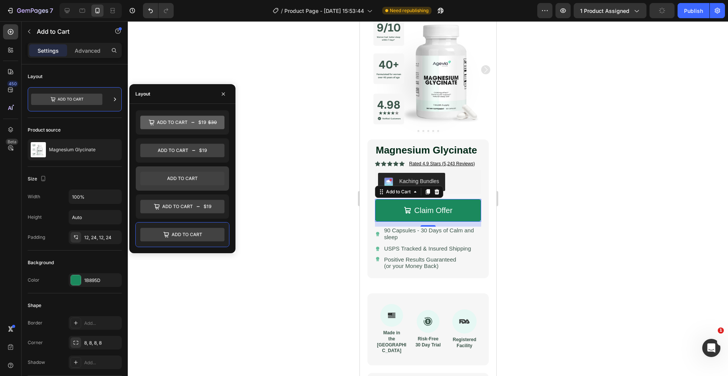
click at [180, 183] on icon at bounding box center [182, 179] width 84 height 14
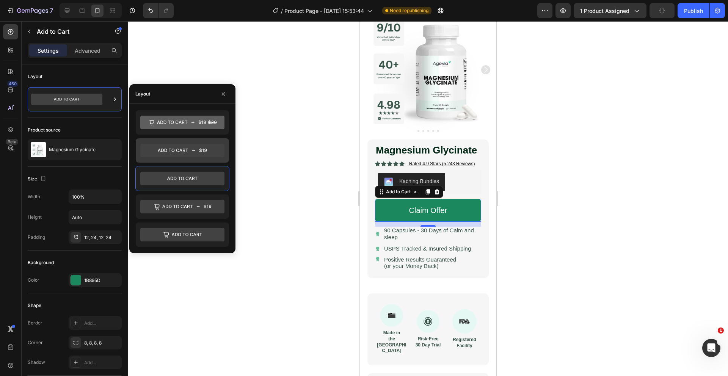
click at [180, 153] on icon at bounding box center [182, 151] width 84 height 14
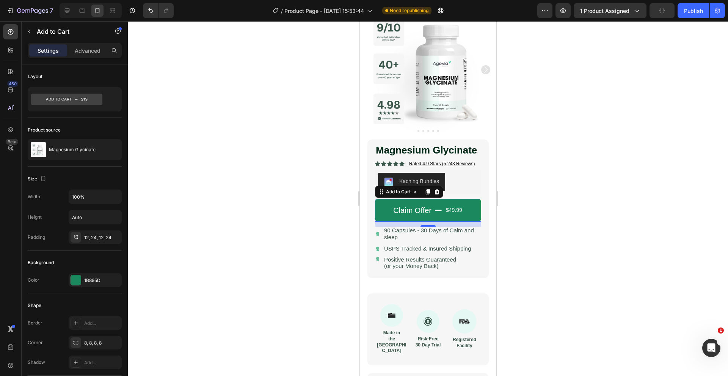
click at [294, 180] on div at bounding box center [428, 198] width 600 height 355
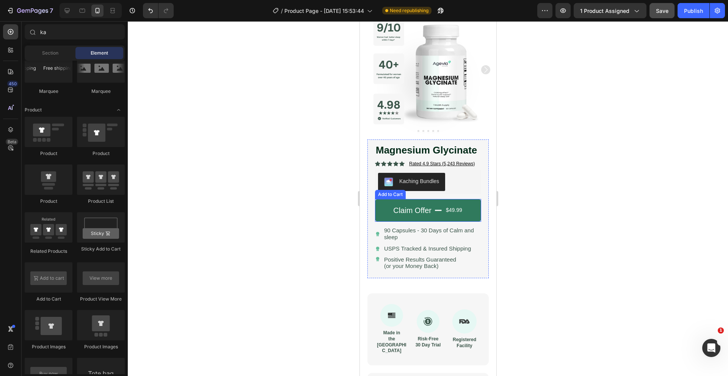
click at [453, 219] on button "Claim Offer $49.99" at bounding box center [428, 210] width 106 height 23
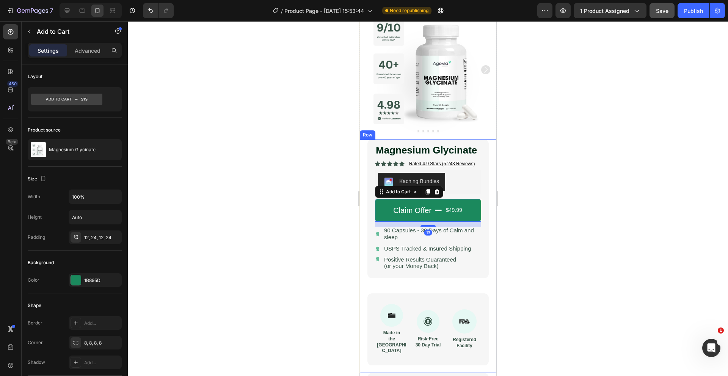
click at [295, 206] on div at bounding box center [428, 198] width 600 height 355
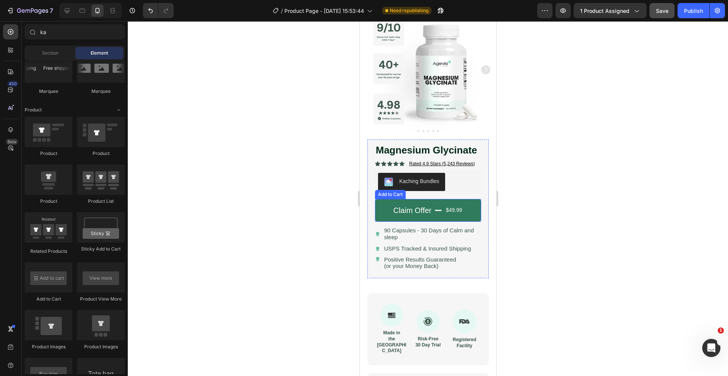
click at [383, 207] on button "Claim Offer $49.99" at bounding box center [428, 210] width 106 height 23
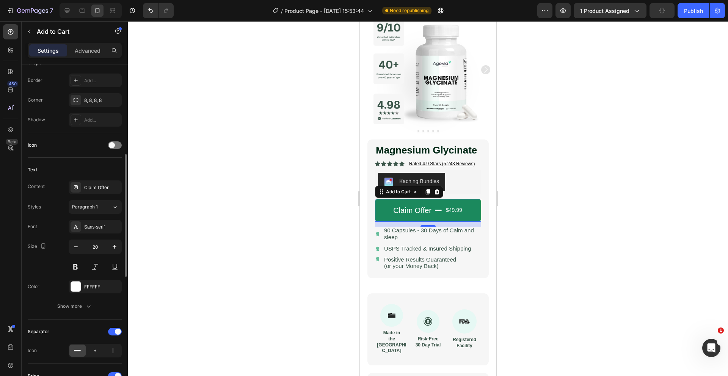
scroll to position [243, 0]
click at [77, 248] on icon "button" at bounding box center [76, 246] width 8 height 8
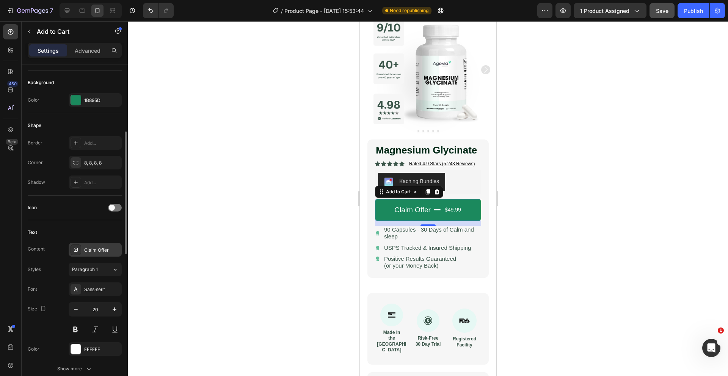
scroll to position [181, 0]
click at [93, 248] on div "Claim Offer" at bounding box center [102, 249] width 36 height 7
click at [55, 231] on div "Text" at bounding box center [75, 232] width 94 height 12
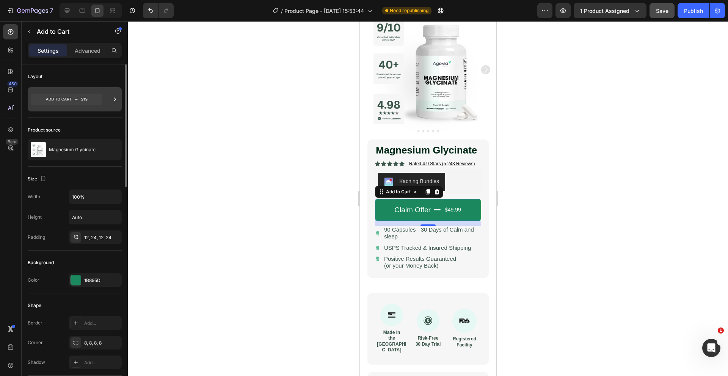
click at [71, 98] on icon at bounding box center [66, 99] width 71 height 11
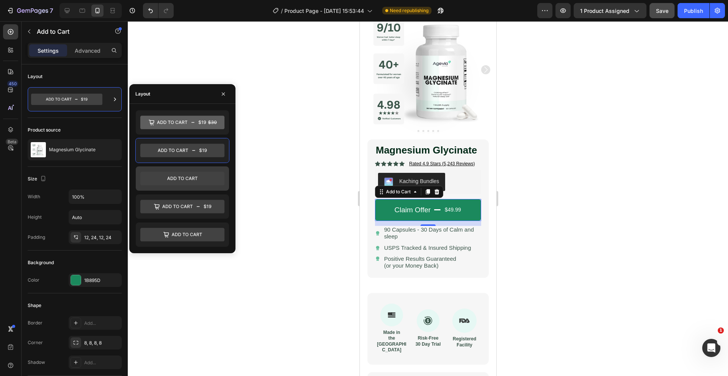
click at [184, 182] on icon at bounding box center [182, 179] width 84 height 14
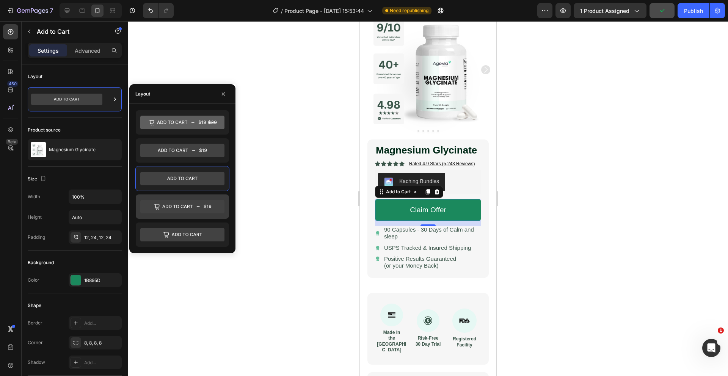
click at [182, 210] on icon at bounding box center [182, 207] width 84 height 14
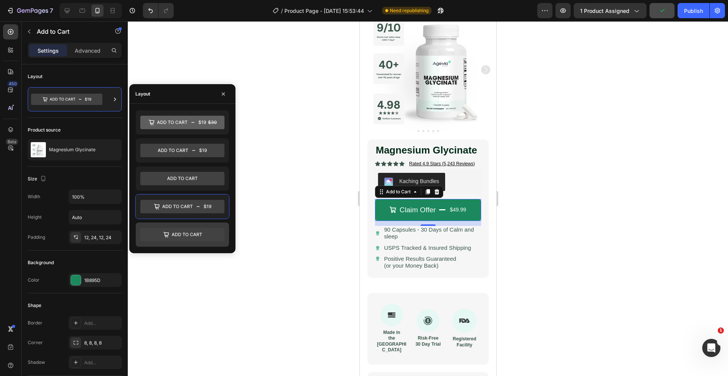
click at [179, 229] on icon at bounding box center [182, 235] width 84 height 14
click at [179, 205] on icon at bounding box center [182, 207] width 84 height 14
click at [180, 229] on icon at bounding box center [182, 235] width 84 height 14
click at [179, 177] on icon at bounding box center [182, 179] width 84 height 14
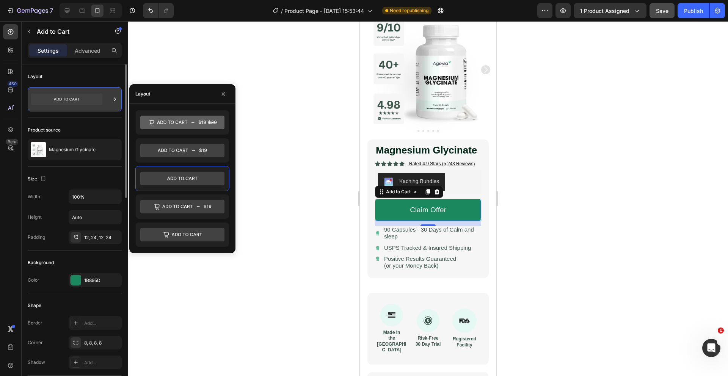
click at [82, 106] on icon at bounding box center [66, 99] width 71 height 17
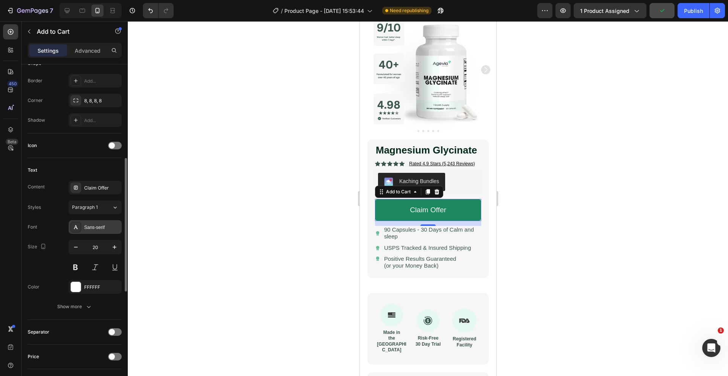
scroll to position [243, 0]
click at [97, 186] on div "Claim Offer" at bounding box center [102, 186] width 36 height 7
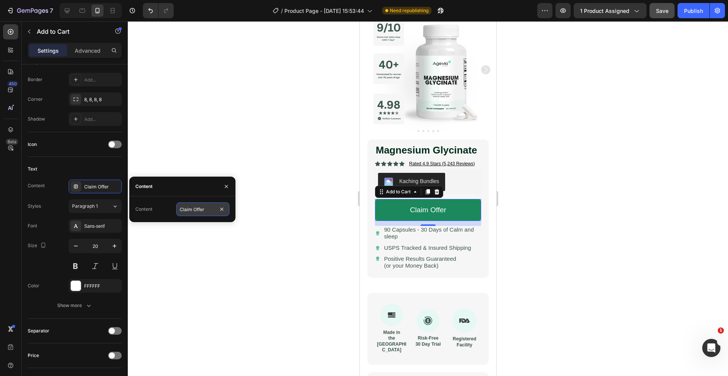
click at [209, 210] on input "Claim Offer" at bounding box center [202, 209] width 53 height 14
type input "Claim Offer"
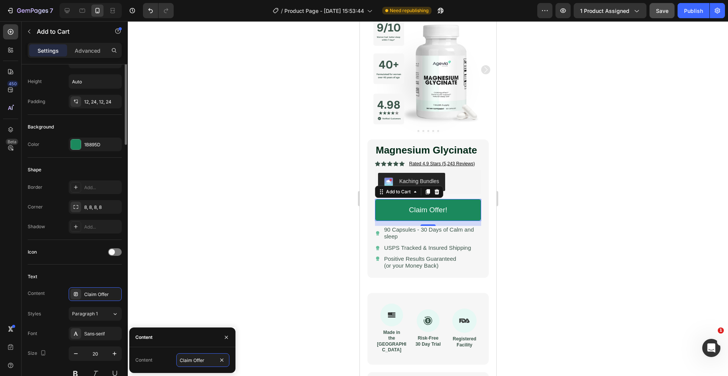
scroll to position [0, 0]
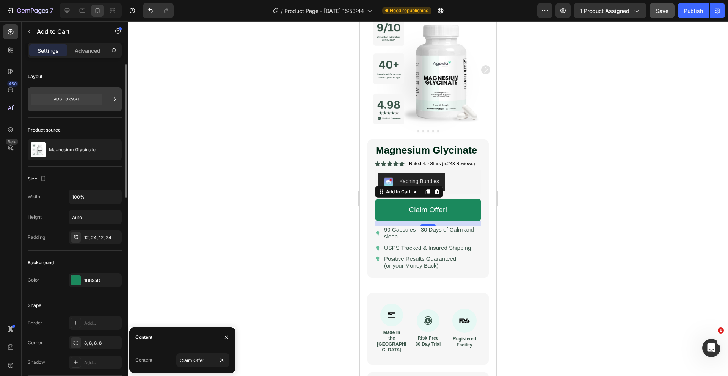
click at [68, 96] on icon at bounding box center [66, 99] width 71 height 11
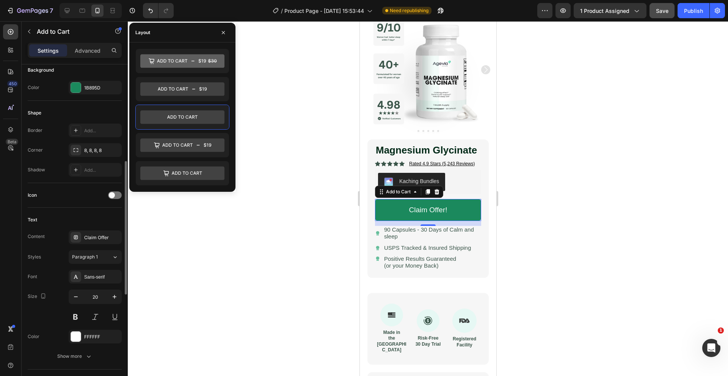
scroll to position [209, 0]
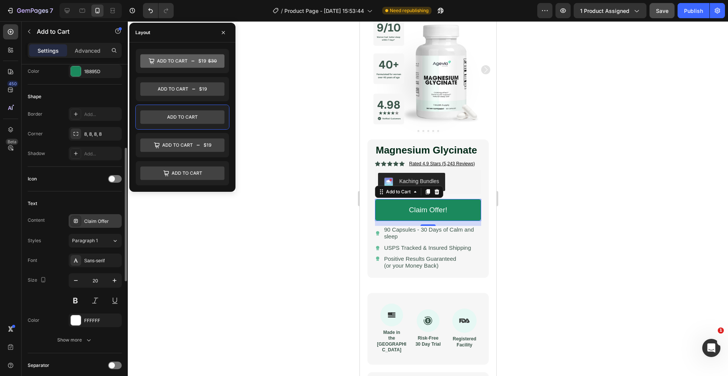
click at [97, 221] on div "Claim Offer" at bounding box center [102, 221] width 36 height 7
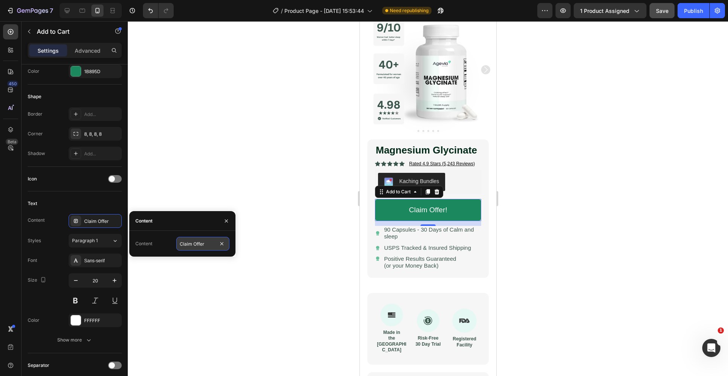
click at [204, 247] on input "Claim Offer" at bounding box center [202, 244] width 53 height 14
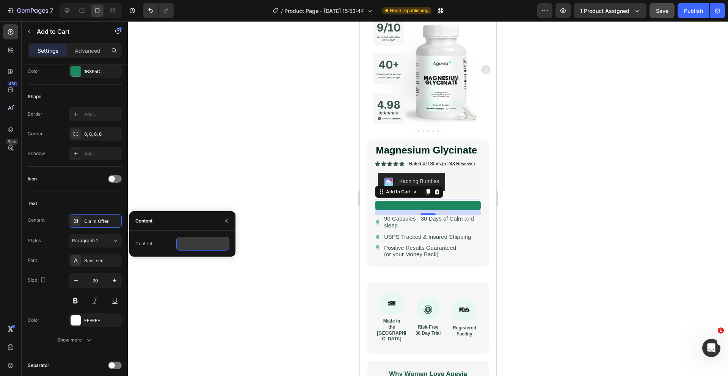
type input "B"
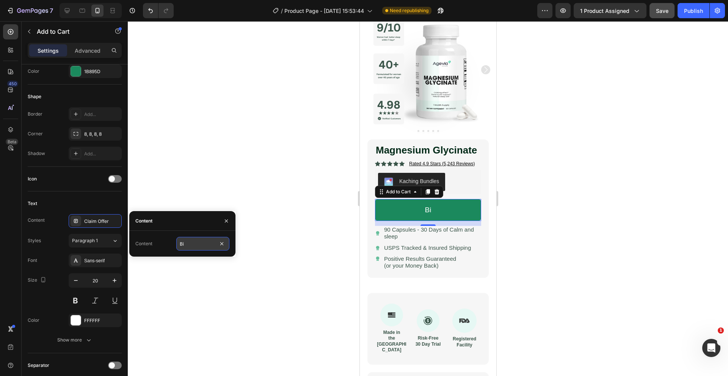
type input "B"
type input "Add to Cart"
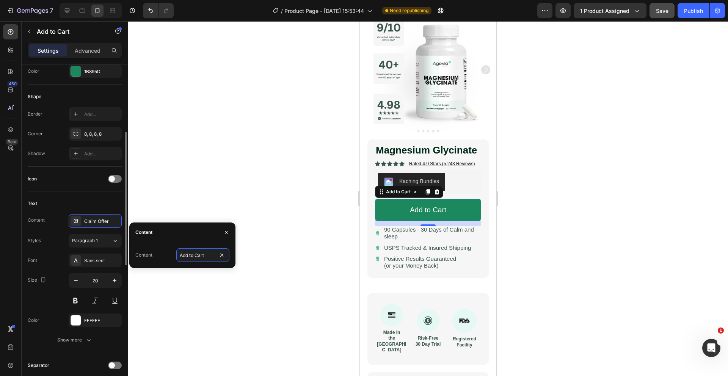
scroll to position [0, 0]
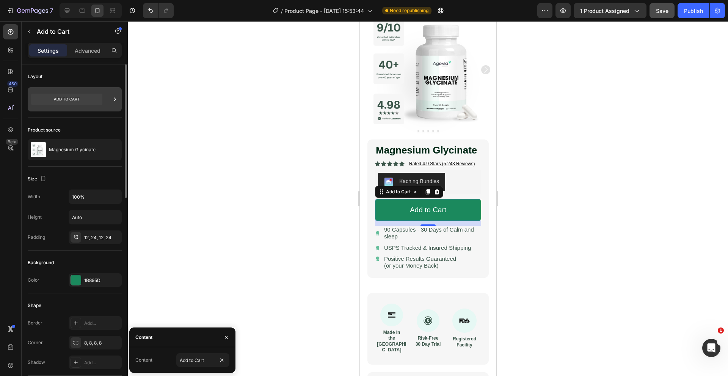
click at [80, 100] on icon at bounding box center [66, 99] width 71 height 11
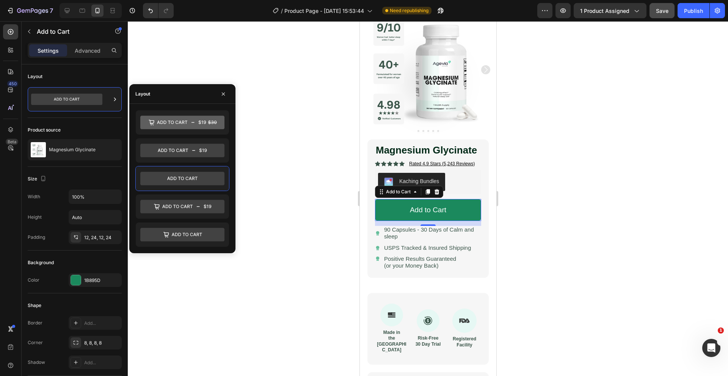
click at [312, 218] on div at bounding box center [428, 198] width 600 height 355
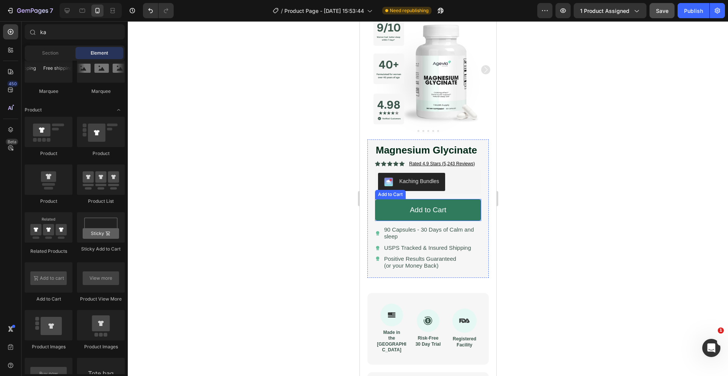
click at [398, 213] on button "Add to Cart" at bounding box center [428, 210] width 106 height 22
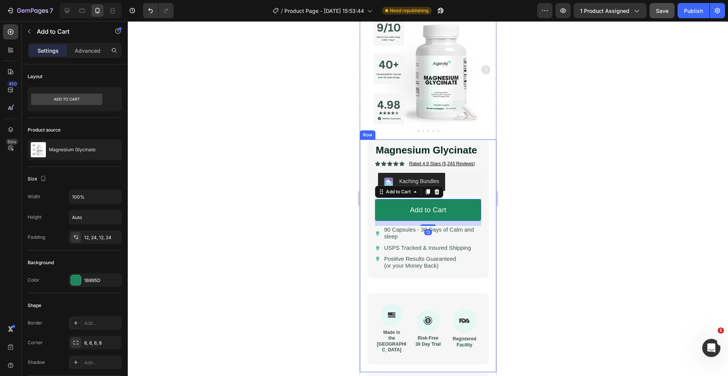
click at [539, 208] on div at bounding box center [428, 198] width 600 height 355
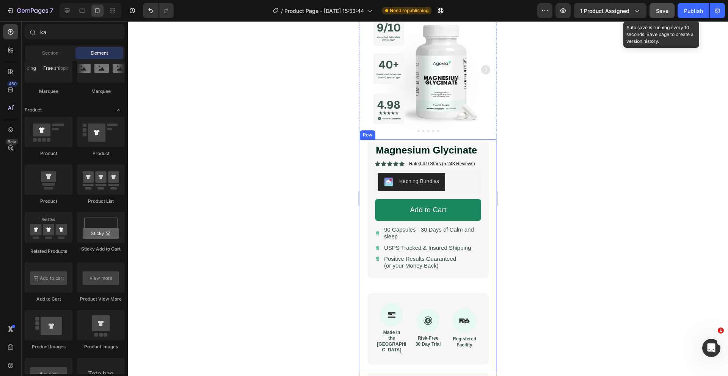
click at [659, 14] on button "Save" at bounding box center [661, 10] width 25 height 15
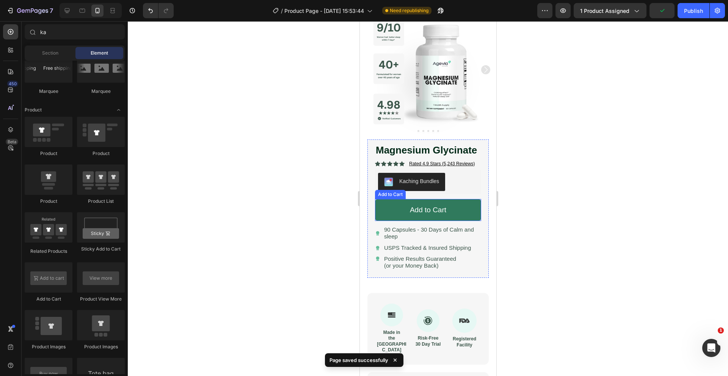
click at [393, 208] on button "Add to Cart" at bounding box center [428, 210] width 106 height 22
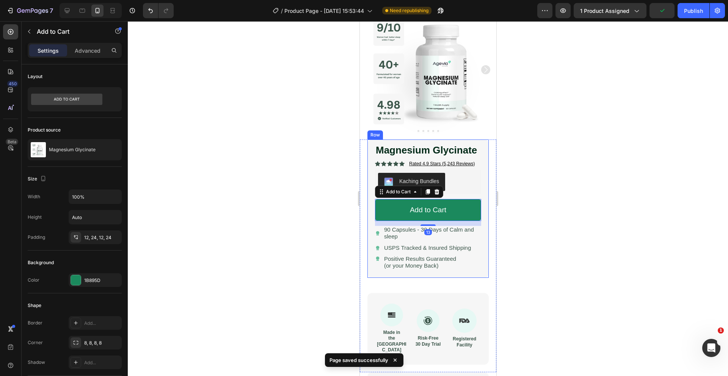
click at [286, 209] on div at bounding box center [428, 198] width 600 height 355
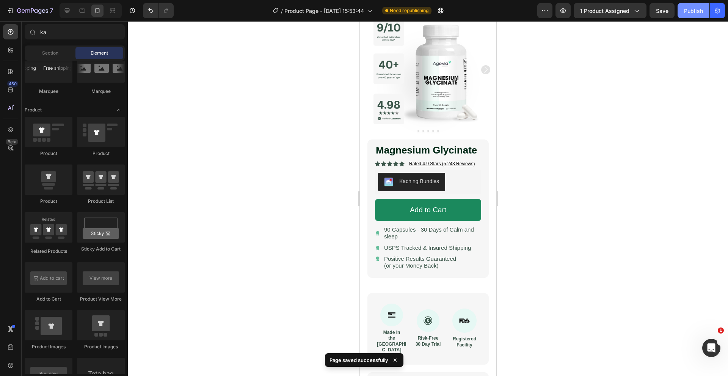
click at [686, 13] on div "Publish" at bounding box center [693, 11] width 19 height 8
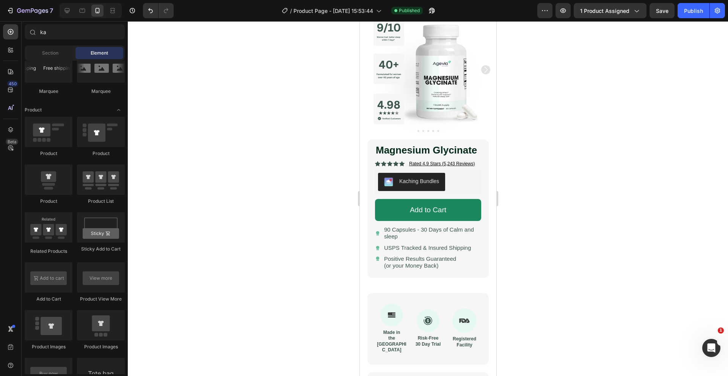
click at [302, 171] on div at bounding box center [428, 198] width 600 height 355
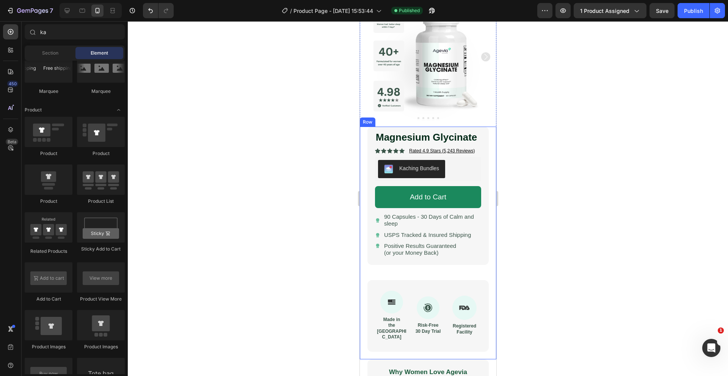
click at [323, 165] on div at bounding box center [428, 198] width 600 height 355
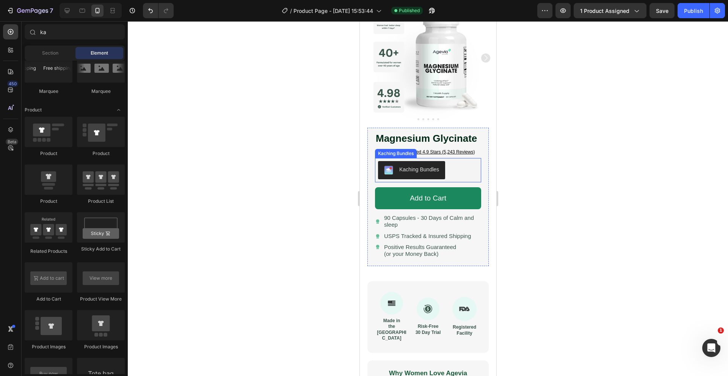
scroll to position [48, 0]
click at [406, 219] on span "90 Capsules - 30 Days of Calm and sleep" at bounding box center [429, 220] width 90 height 13
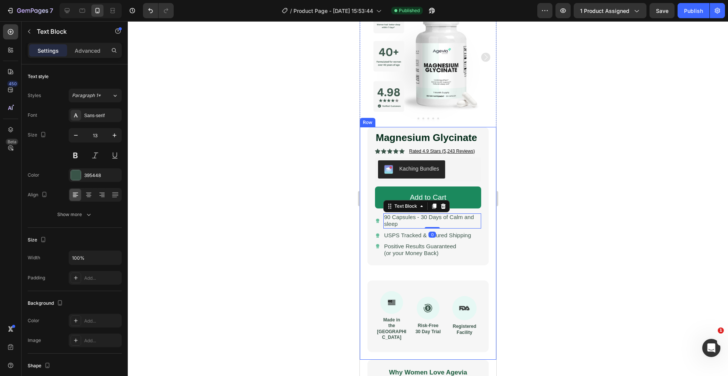
click at [331, 213] on div at bounding box center [428, 198] width 600 height 355
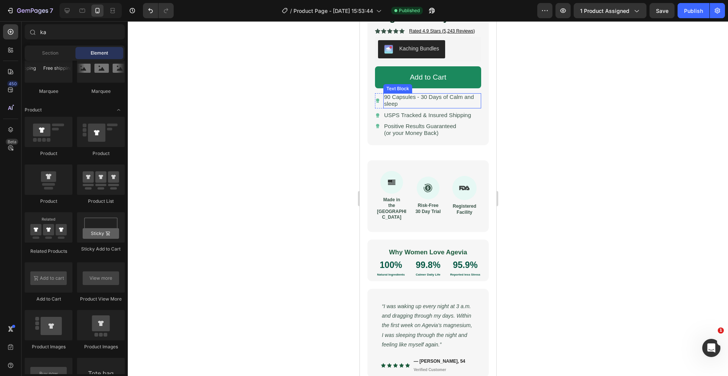
scroll to position [187, 0]
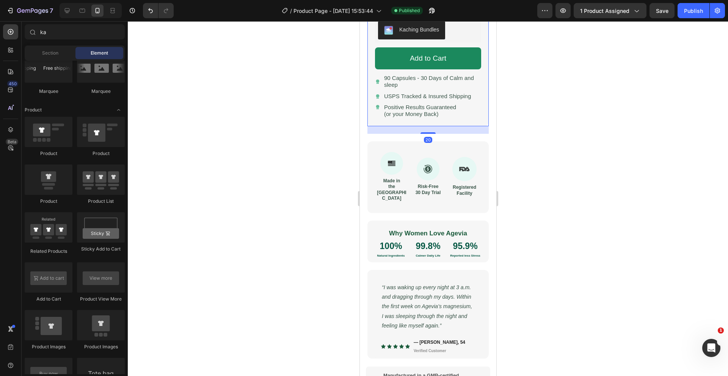
click at [433, 125] on div "Magnesium Glycinate Product Title Icon Icon Icon Icon Icon Icon List Rated 4.9 …" at bounding box center [427, 57] width 121 height 138
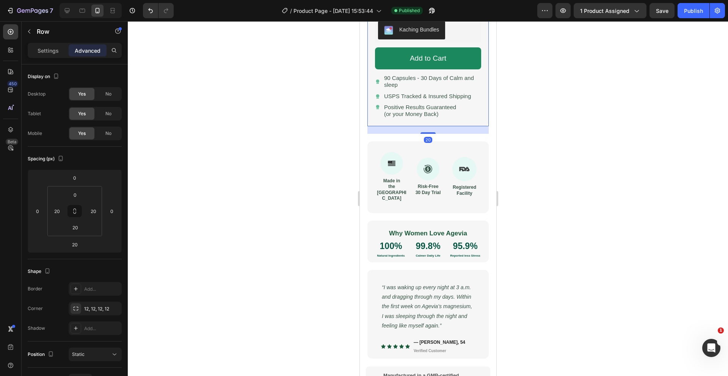
click at [331, 147] on div at bounding box center [428, 198] width 600 height 355
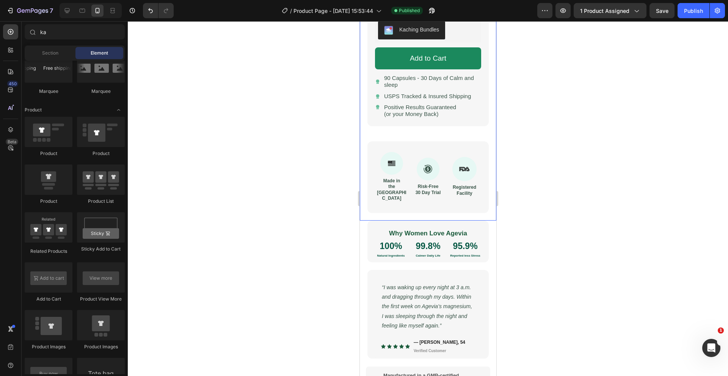
click at [420, 122] on div "Magnesium Glycinate Product Title Icon Icon Icon Icon Icon Icon List Rated 4.9 …" at bounding box center [427, 57] width 121 height 138
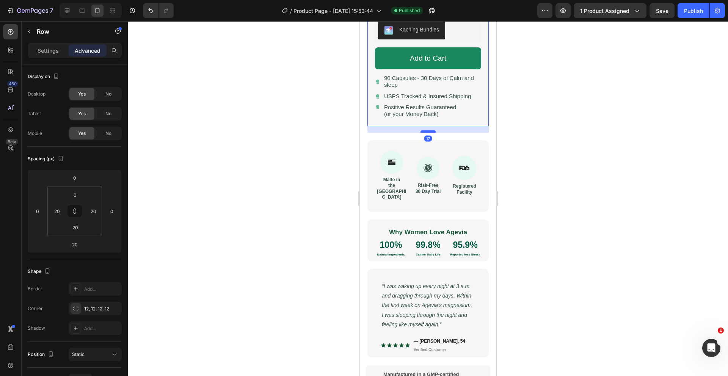
click at [425, 130] on div at bounding box center [427, 131] width 15 height 2
click at [407, 36] on button "Kaching Bundles" at bounding box center [411, 30] width 67 height 18
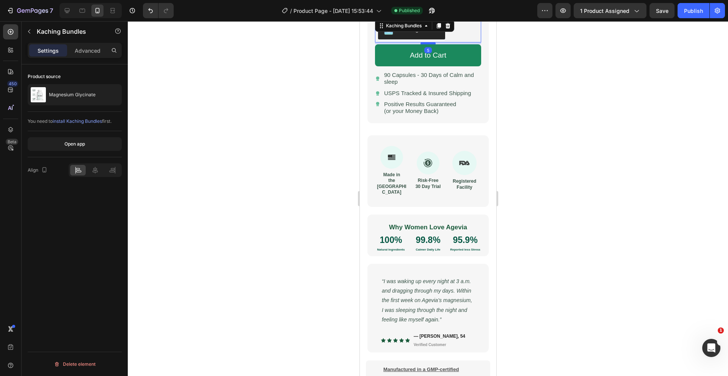
click at [424, 43] on div at bounding box center [427, 43] width 15 height 2
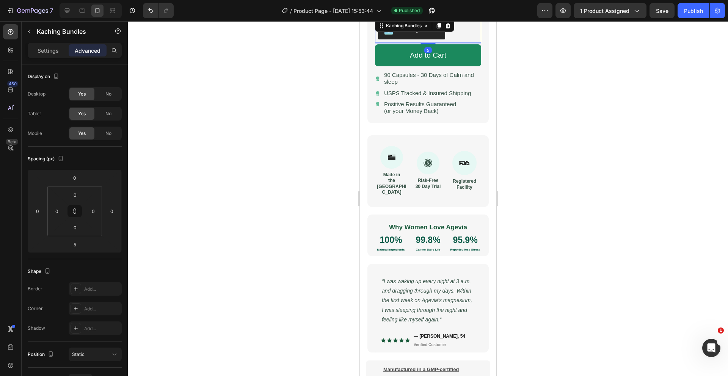
click at [304, 76] on div at bounding box center [428, 198] width 600 height 355
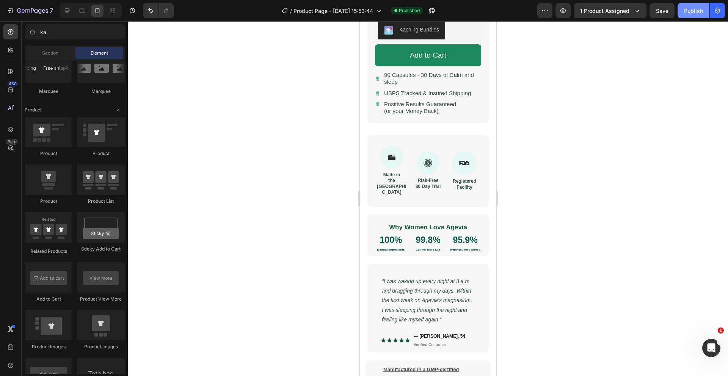
click at [683, 11] on button "Publish" at bounding box center [693, 10] width 32 height 15
